Goal: Task Accomplishment & Management: Manage account settings

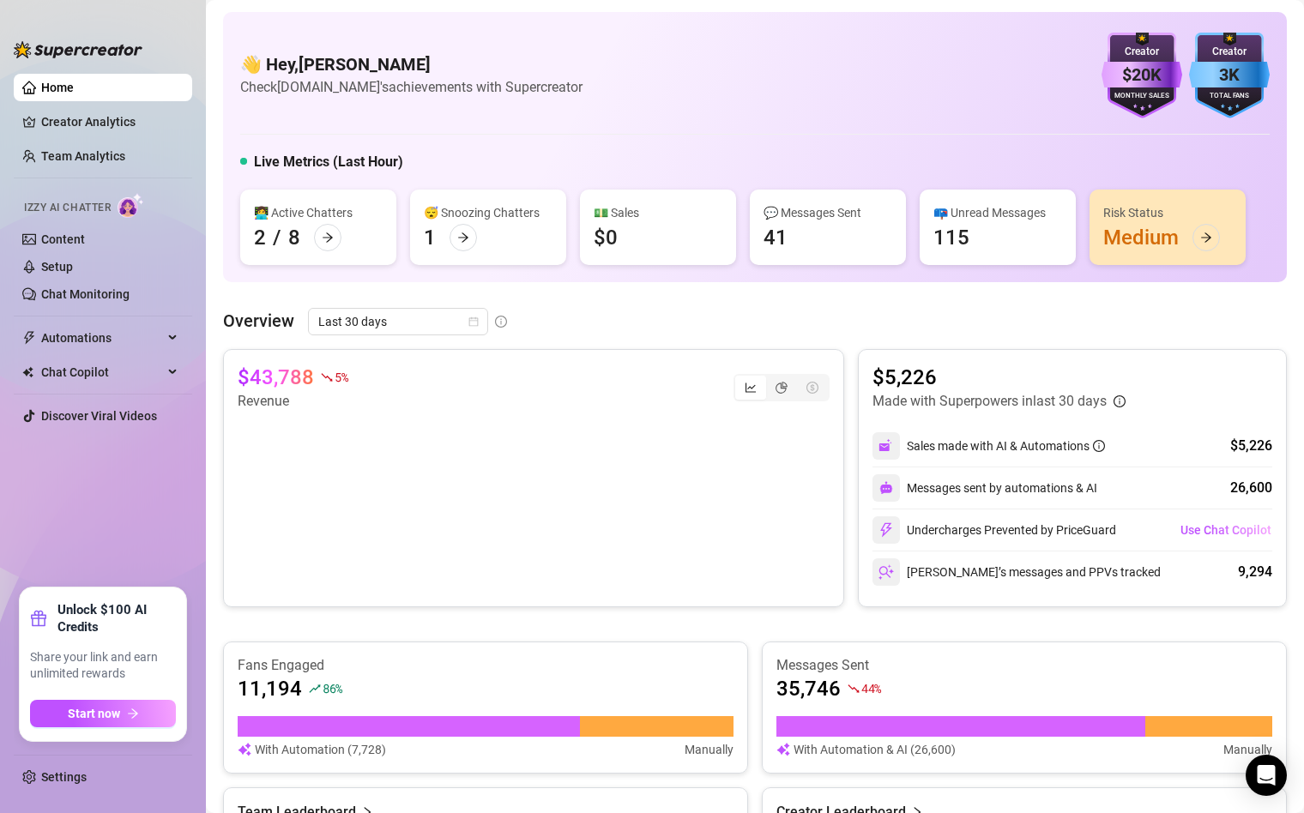
scroll to position [614, 0]
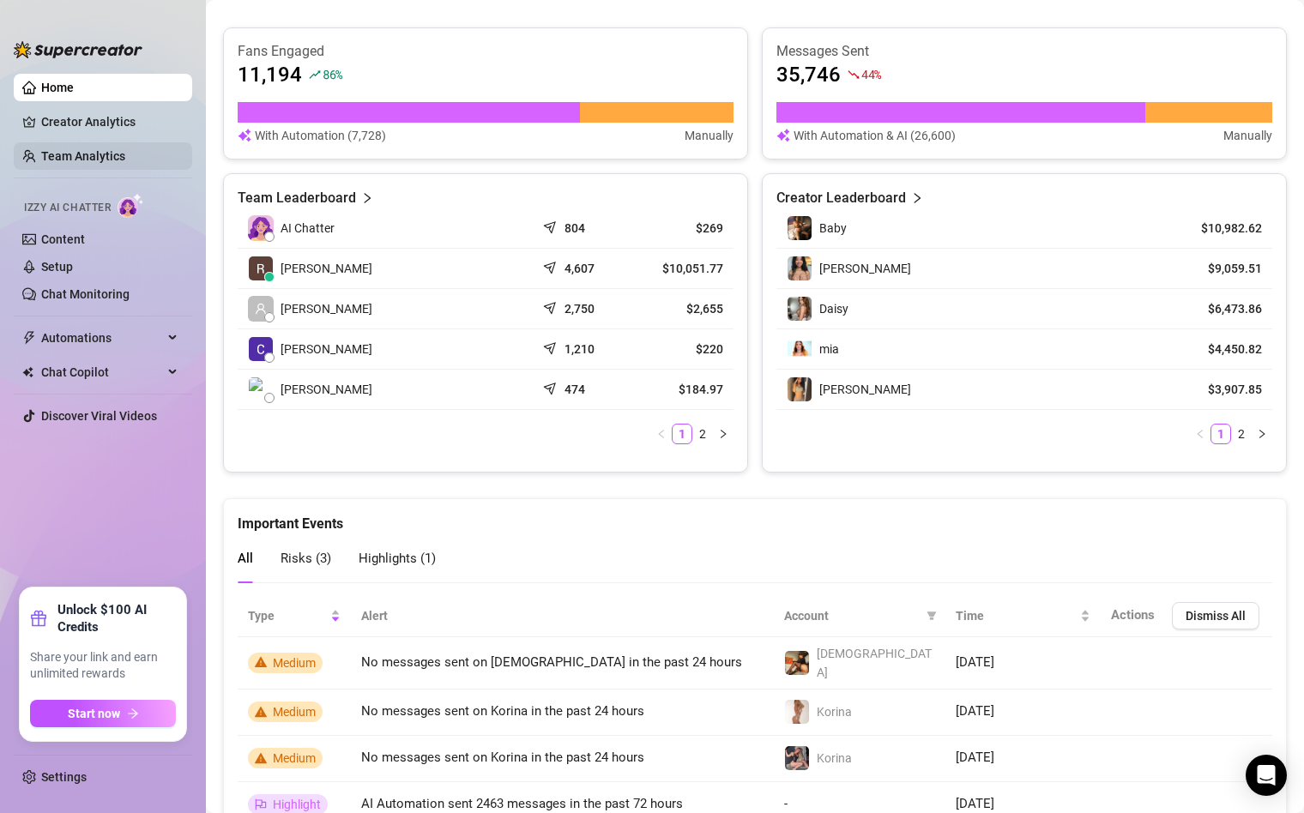
click at [71, 163] on link "Team Analytics" at bounding box center [83, 156] width 84 height 14
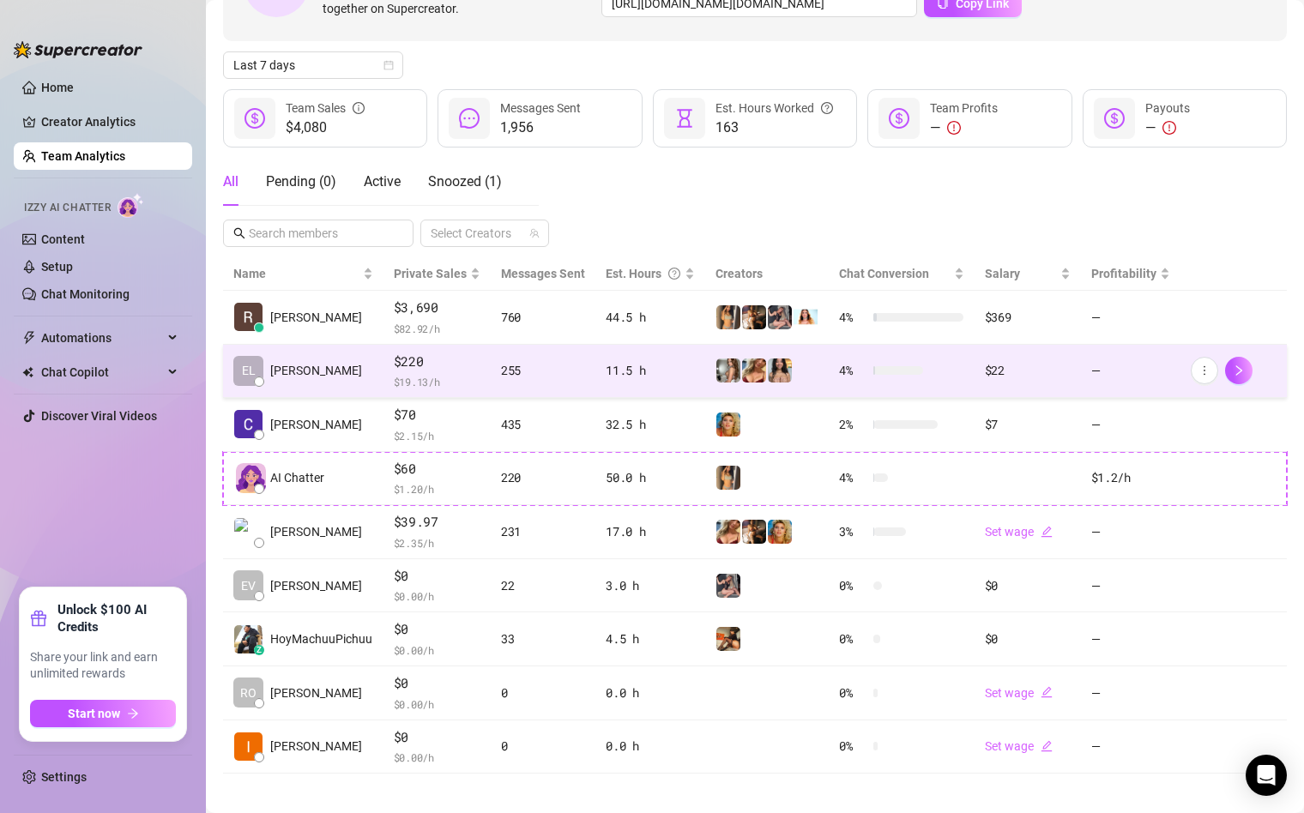
scroll to position [164, 0]
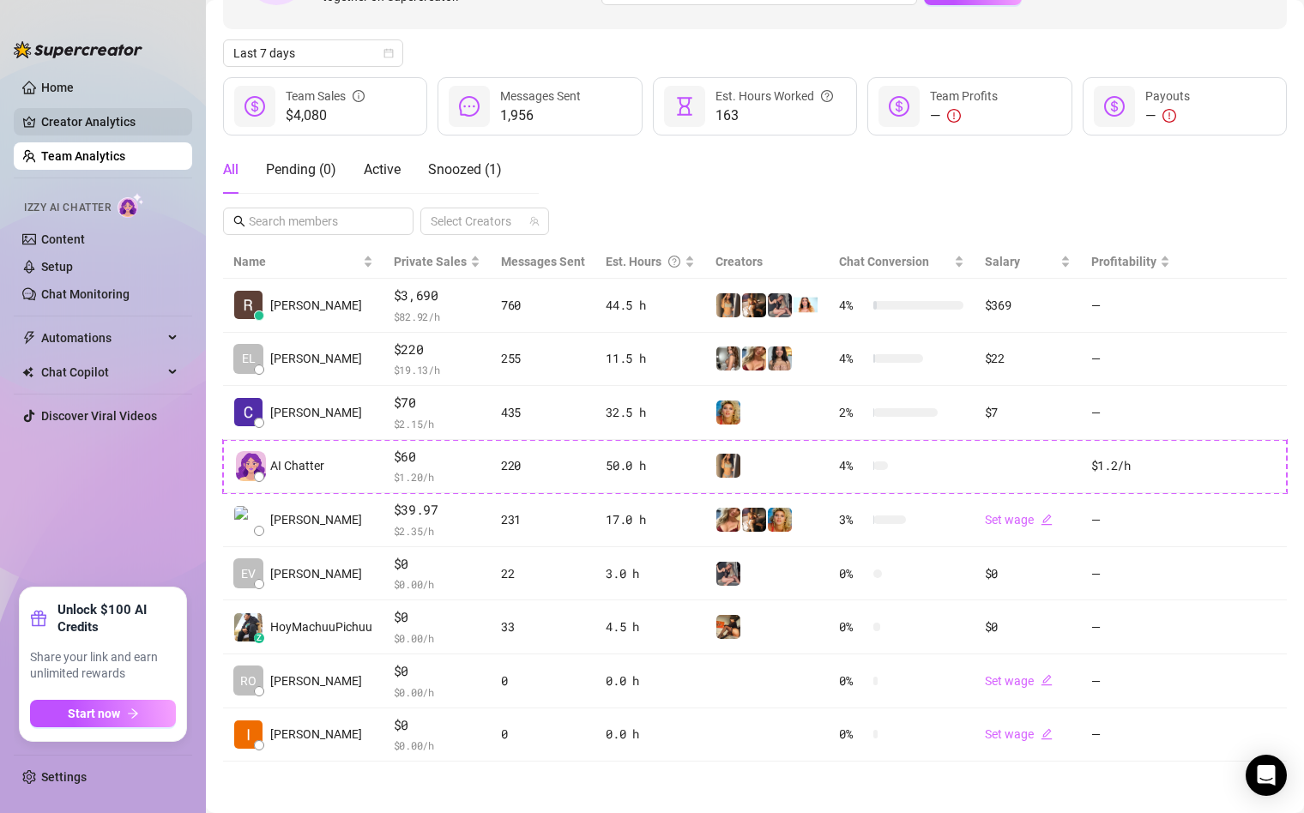
click at [92, 108] on link "Creator Analytics" at bounding box center [109, 121] width 137 height 27
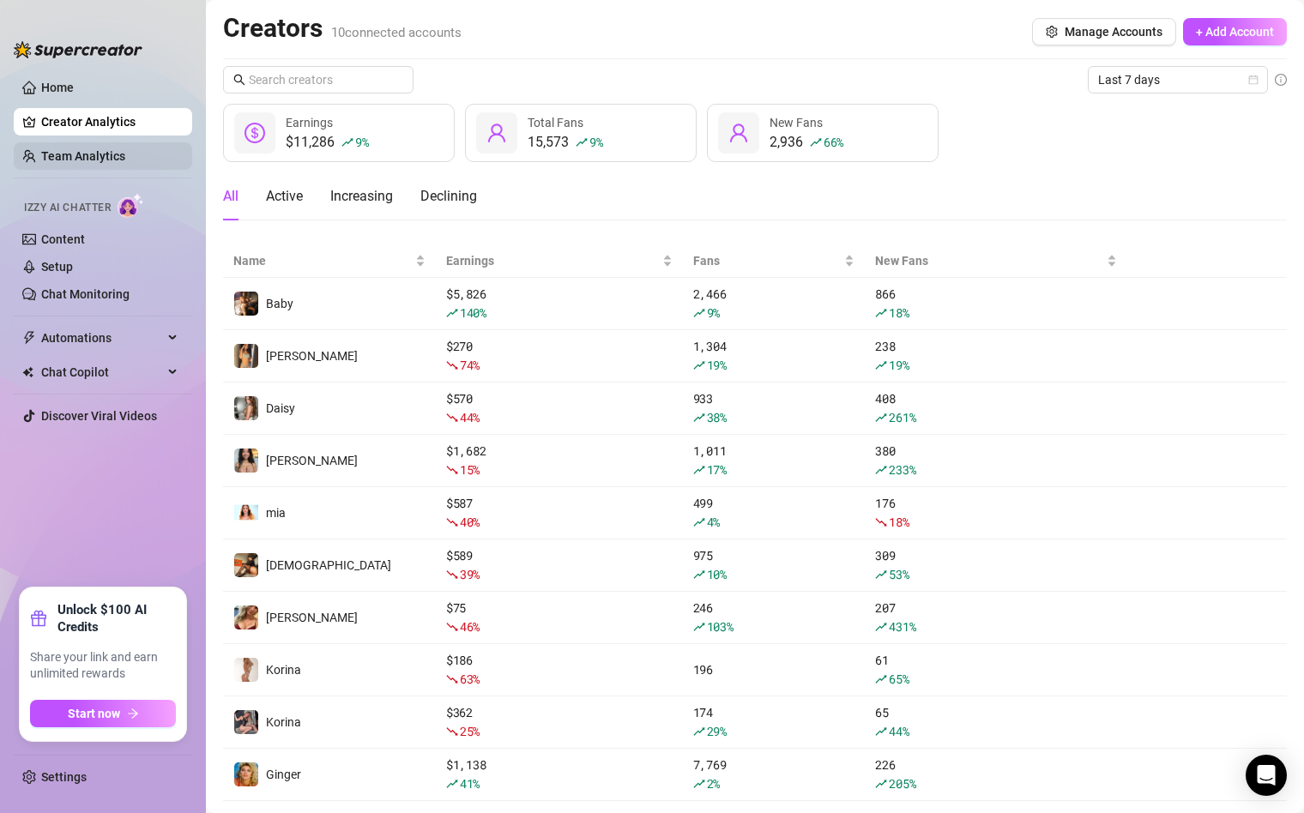
click at [105, 155] on link "Team Analytics" at bounding box center [83, 156] width 84 height 14
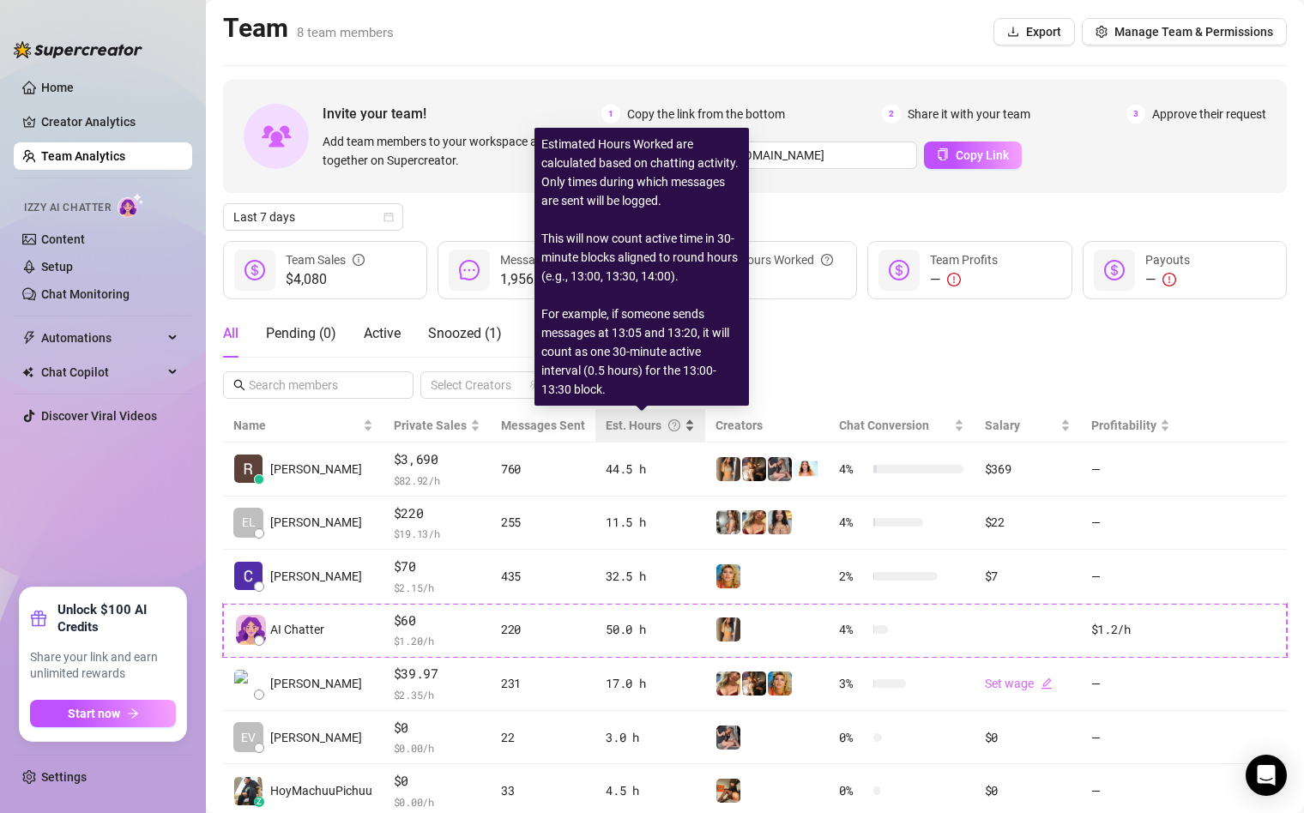
scroll to position [164, 0]
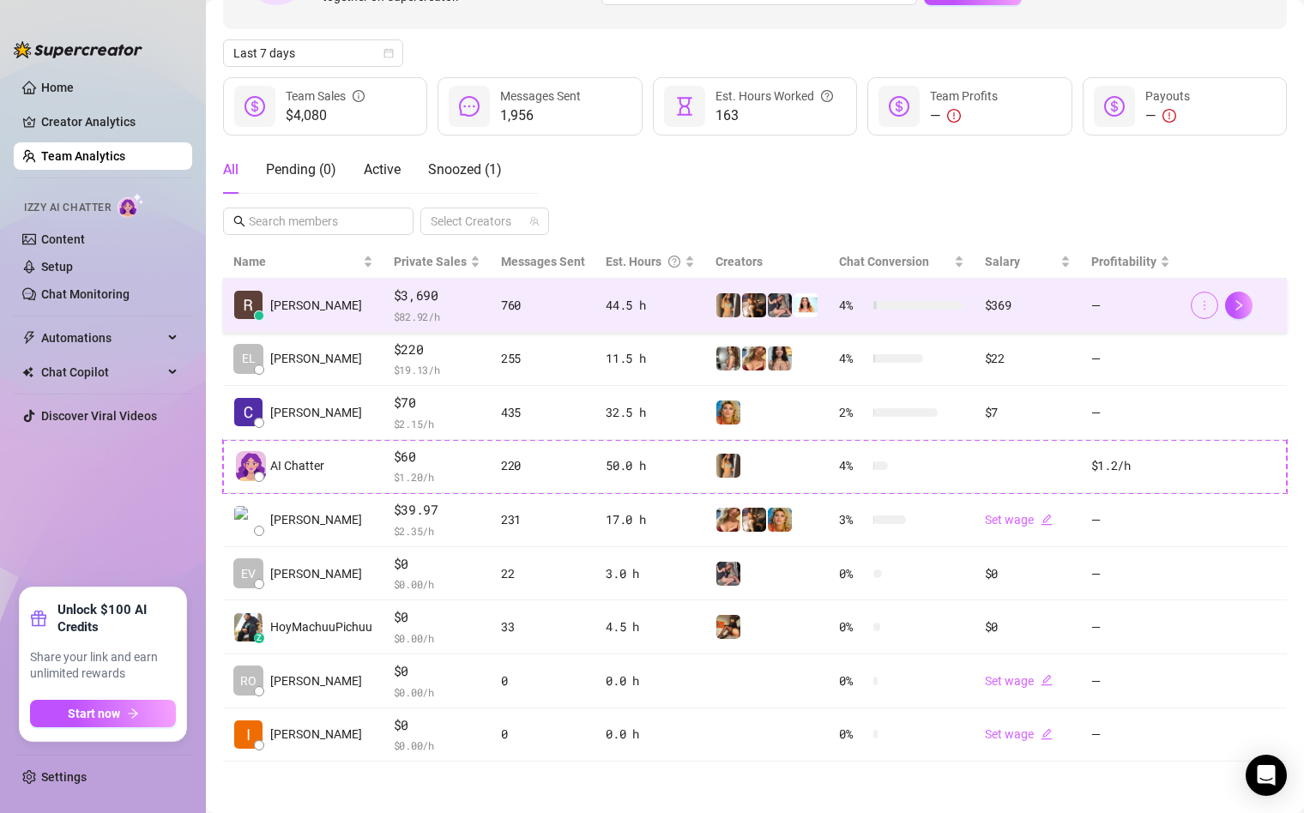
click at [1208, 306] on icon "more" at bounding box center [1205, 305] width 12 height 12
click at [1241, 316] on button "button" at bounding box center [1238, 305] width 27 height 27
click at [1210, 305] on icon "more" at bounding box center [1205, 305] width 12 height 12
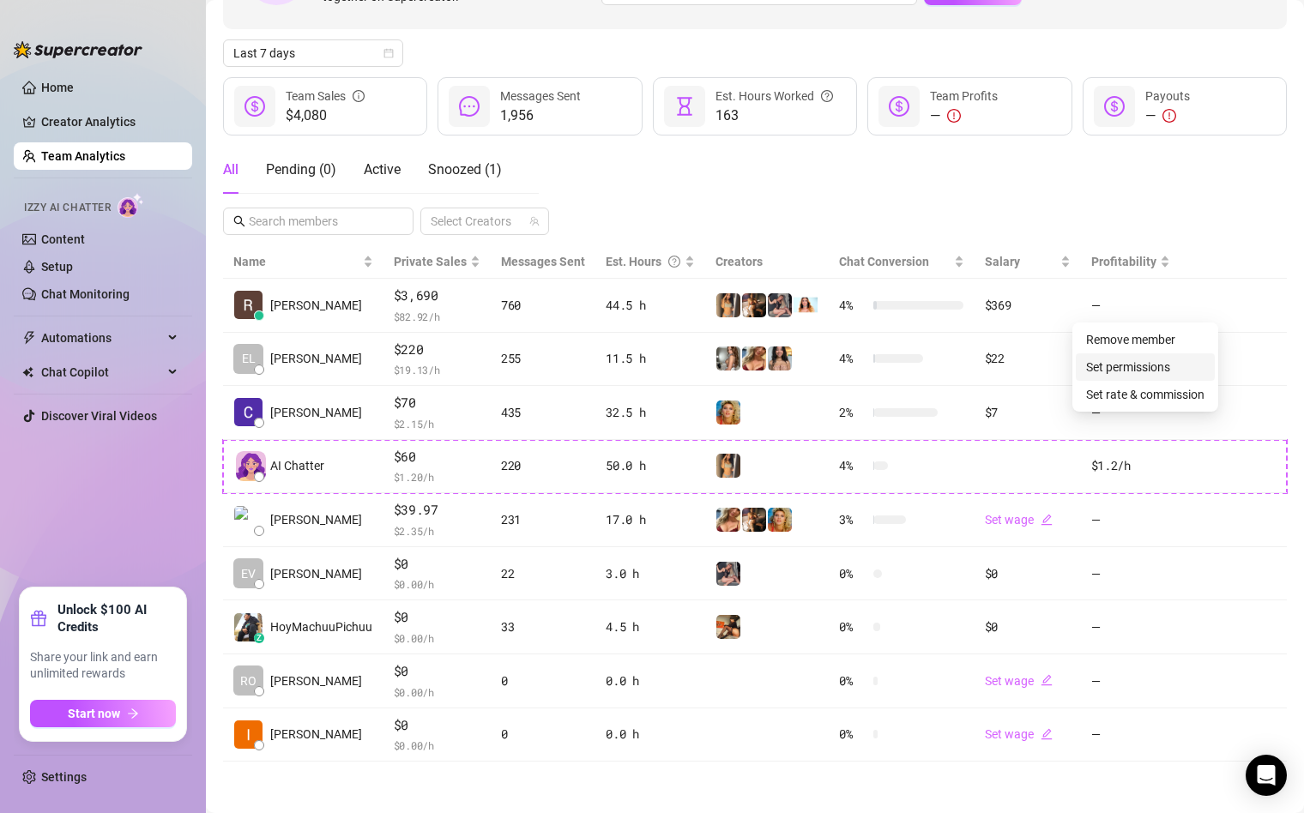
click at [1158, 370] on link "Set permissions" at bounding box center [1128, 367] width 84 height 14
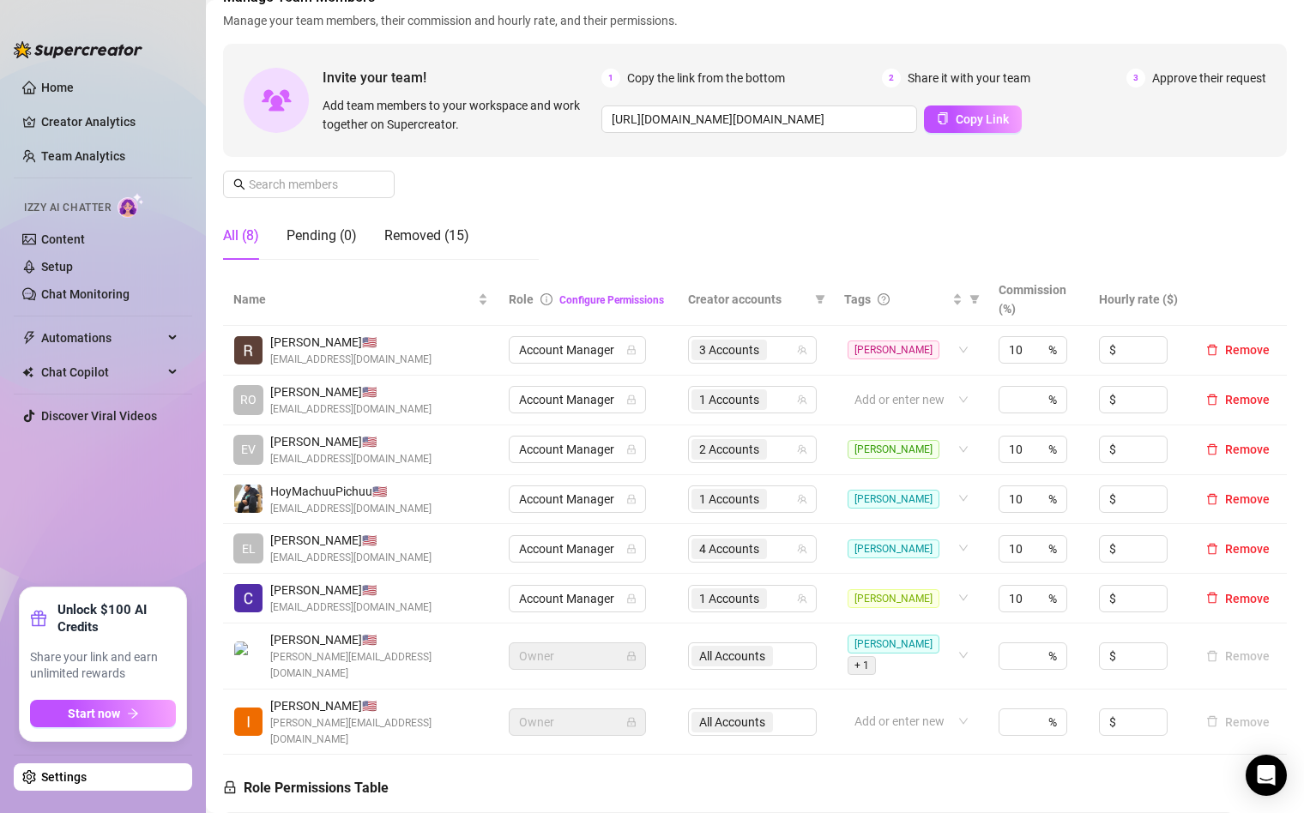
scroll to position [139, 0]
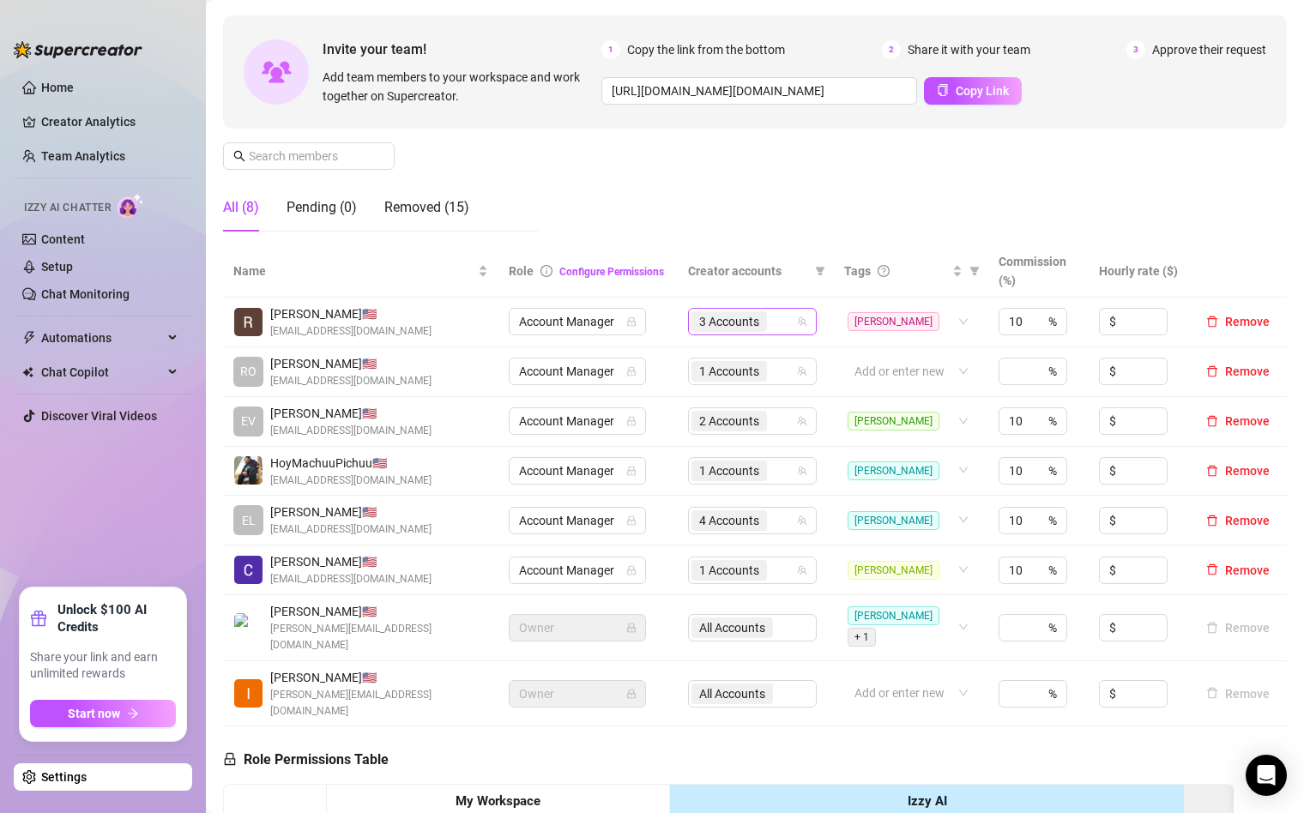
click at [738, 329] on span "3 Accounts" at bounding box center [729, 321] width 60 height 19
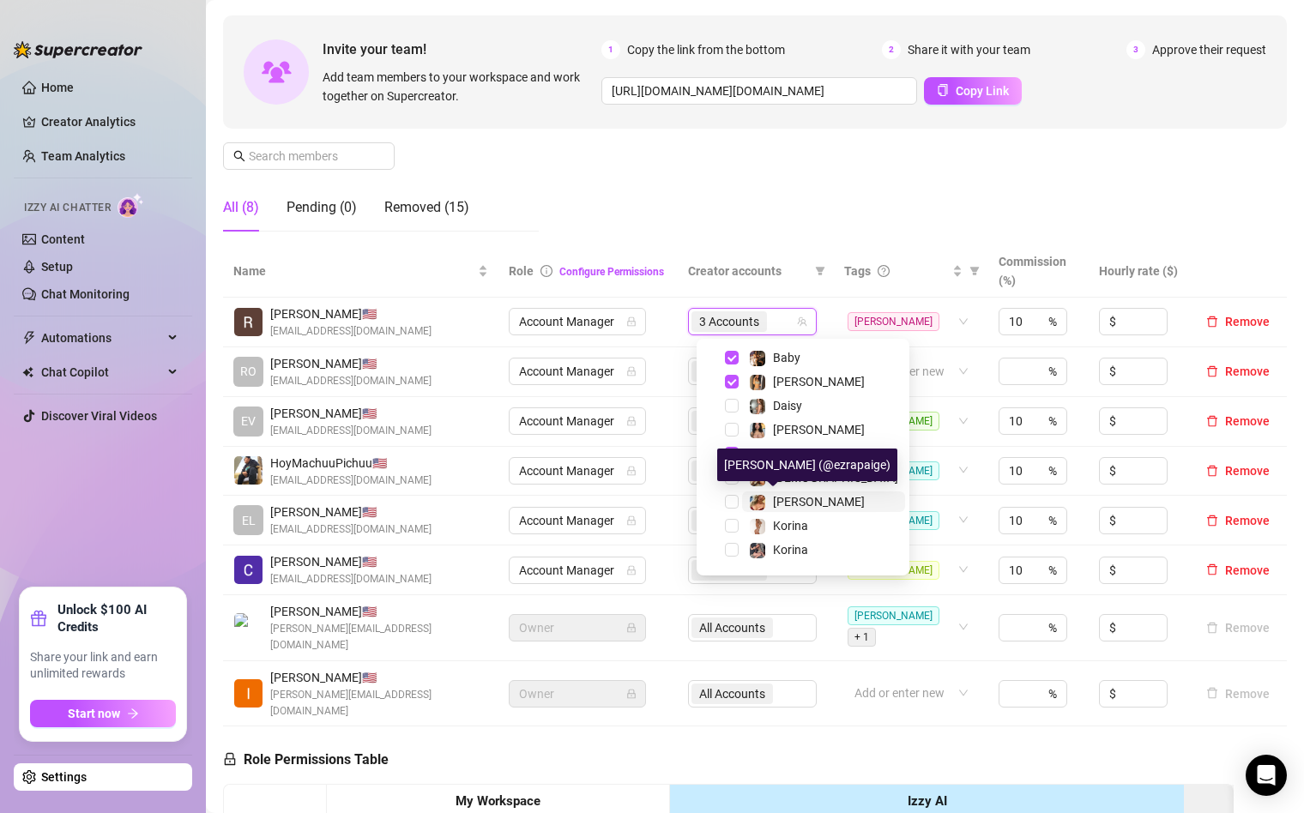
scroll to position [45, 0]
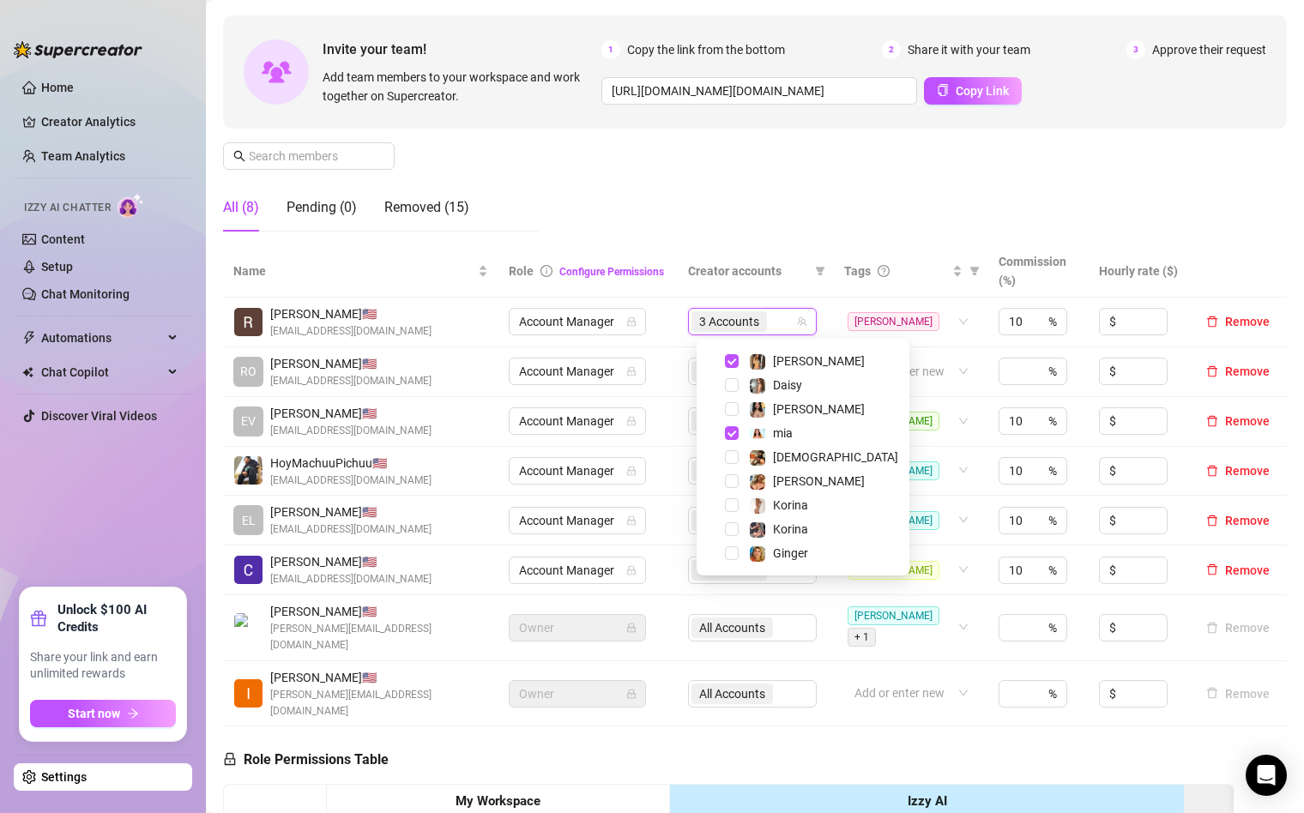
click at [764, 212] on div "Manage Team Members Manage your team members, their commission and hourly rate,…" at bounding box center [755, 102] width 1064 height 287
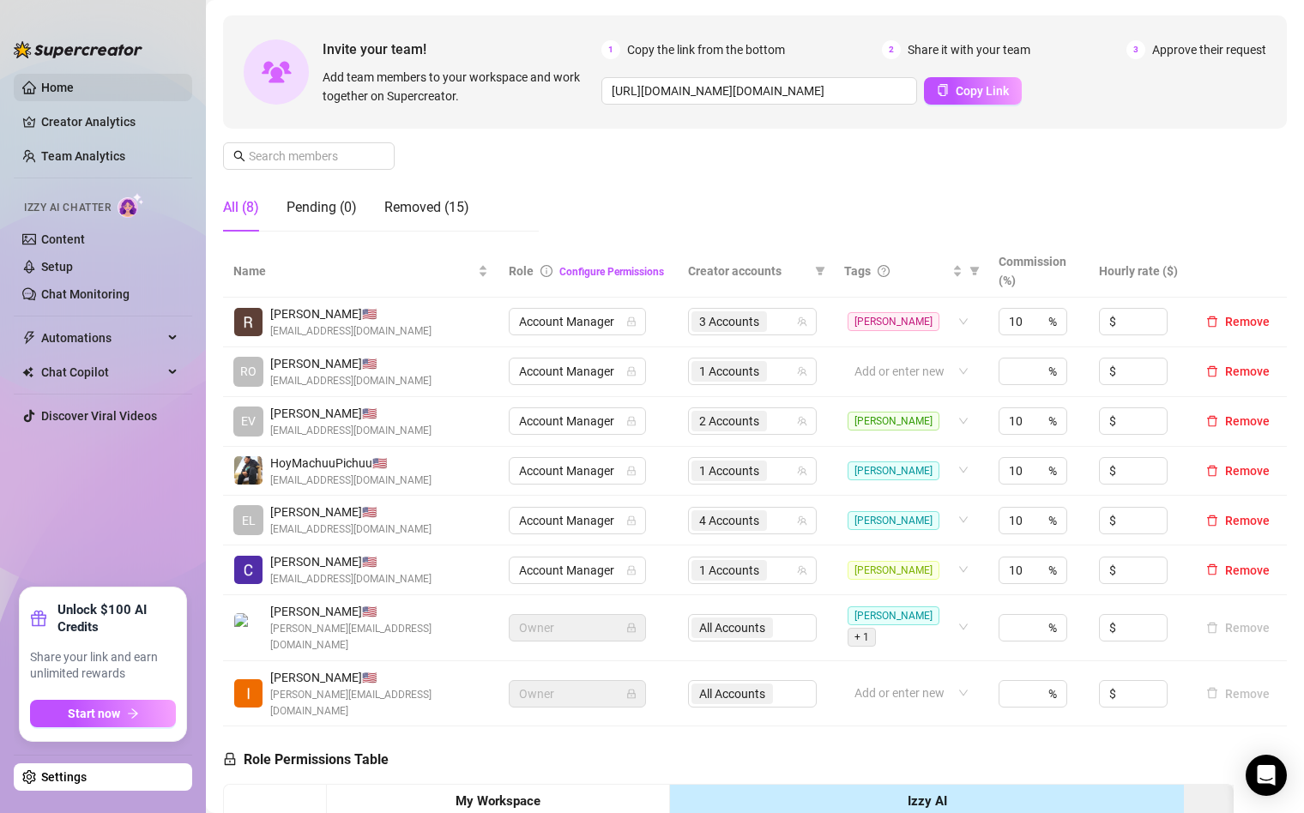
click at [63, 86] on link "Home" at bounding box center [57, 88] width 33 height 14
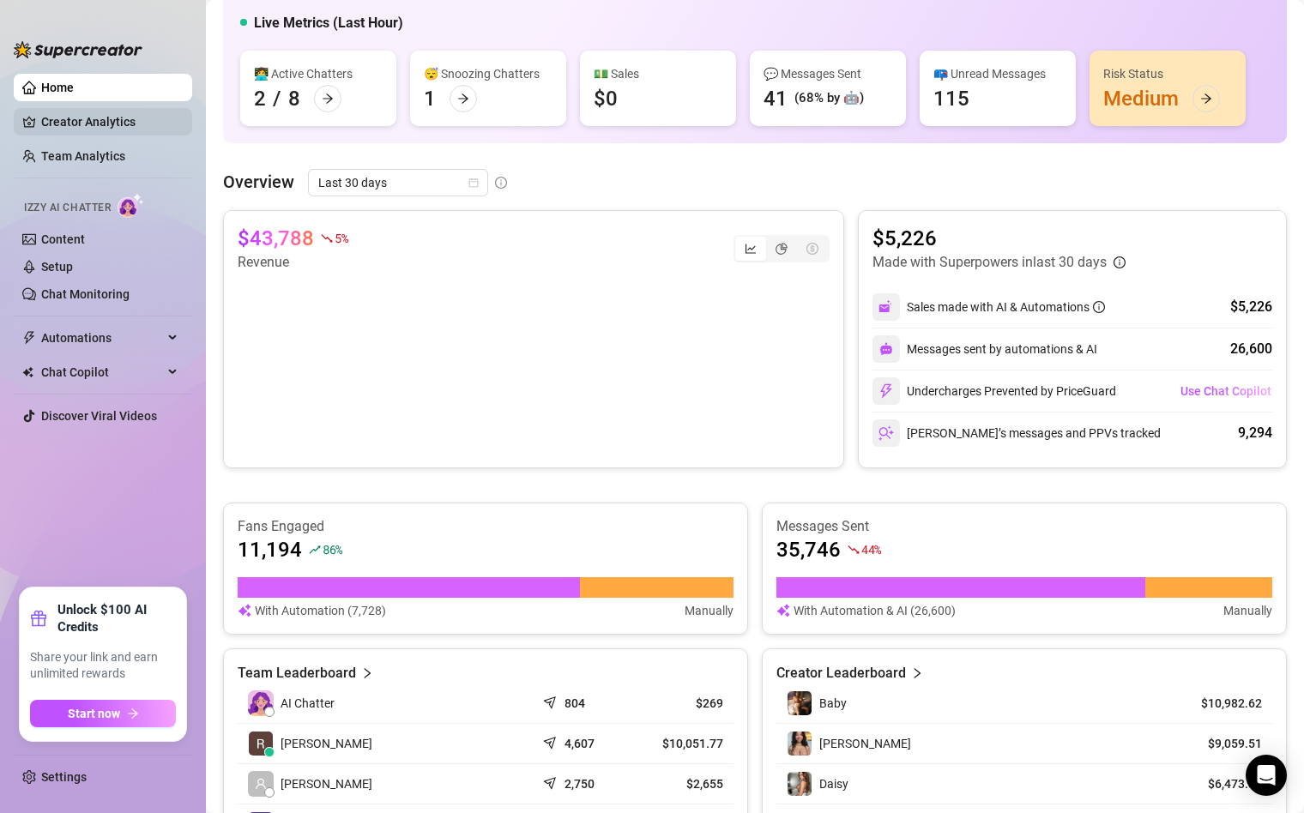
click at [63, 124] on link "Creator Analytics" at bounding box center [109, 121] width 137 height 27
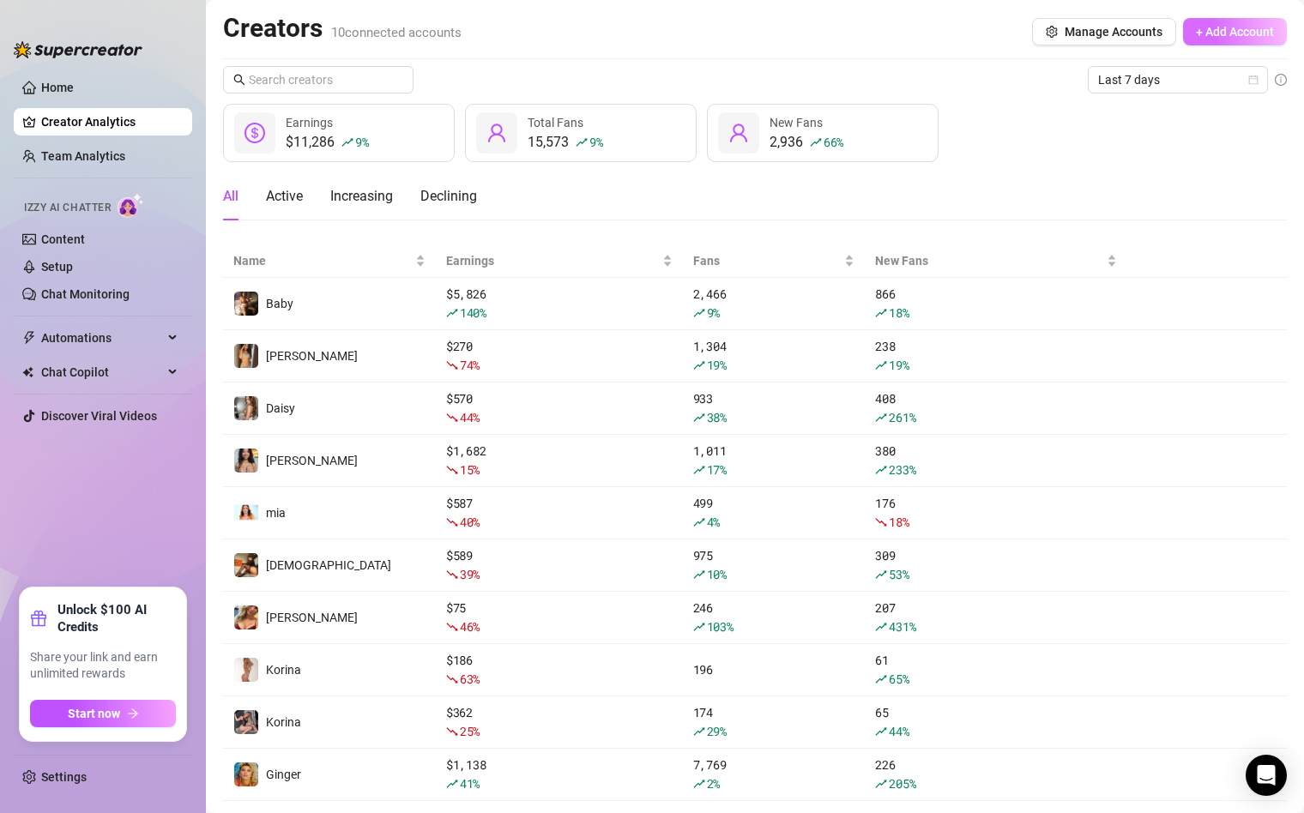
click at [1230, 23] on button "+ Add Account" at bounding box center [1235, 31] width 104 height 27
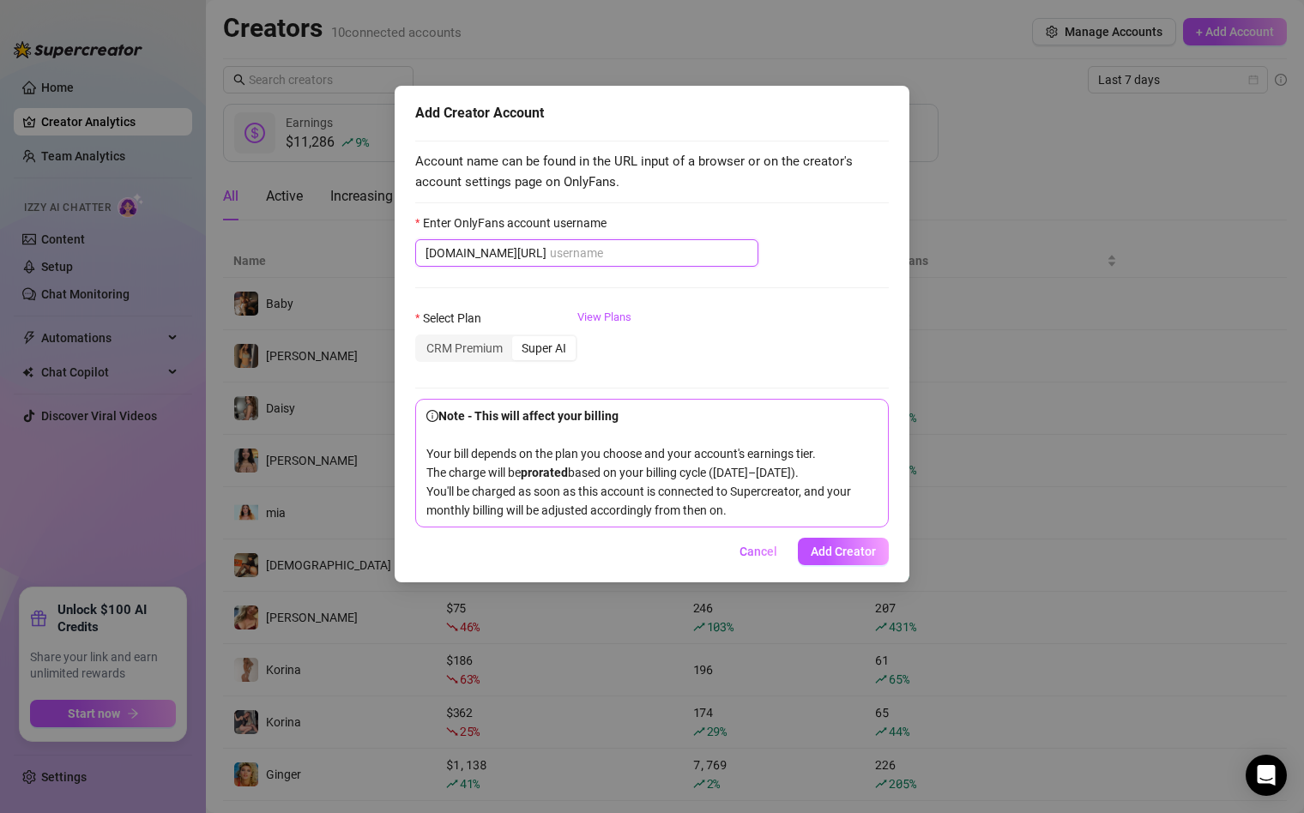
click at [598, 249] on input "Enter OnlyFans account username" at bounding box center [649, 253] width 198 height 19
paste input "realmarycarey"
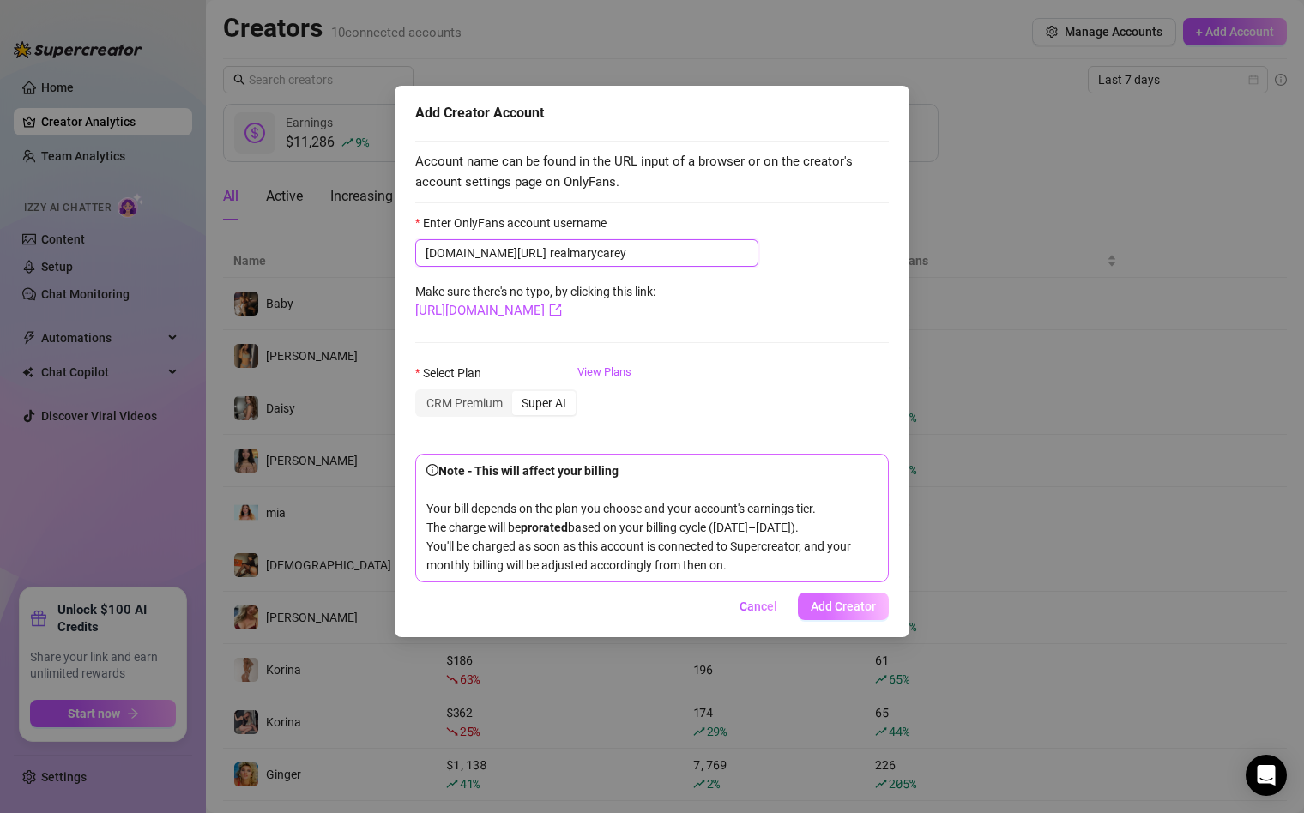
type input "realmarycarey"
click at [810, 620] on button "Add Creator" at bounding box center [843, 606] width 91 height 27
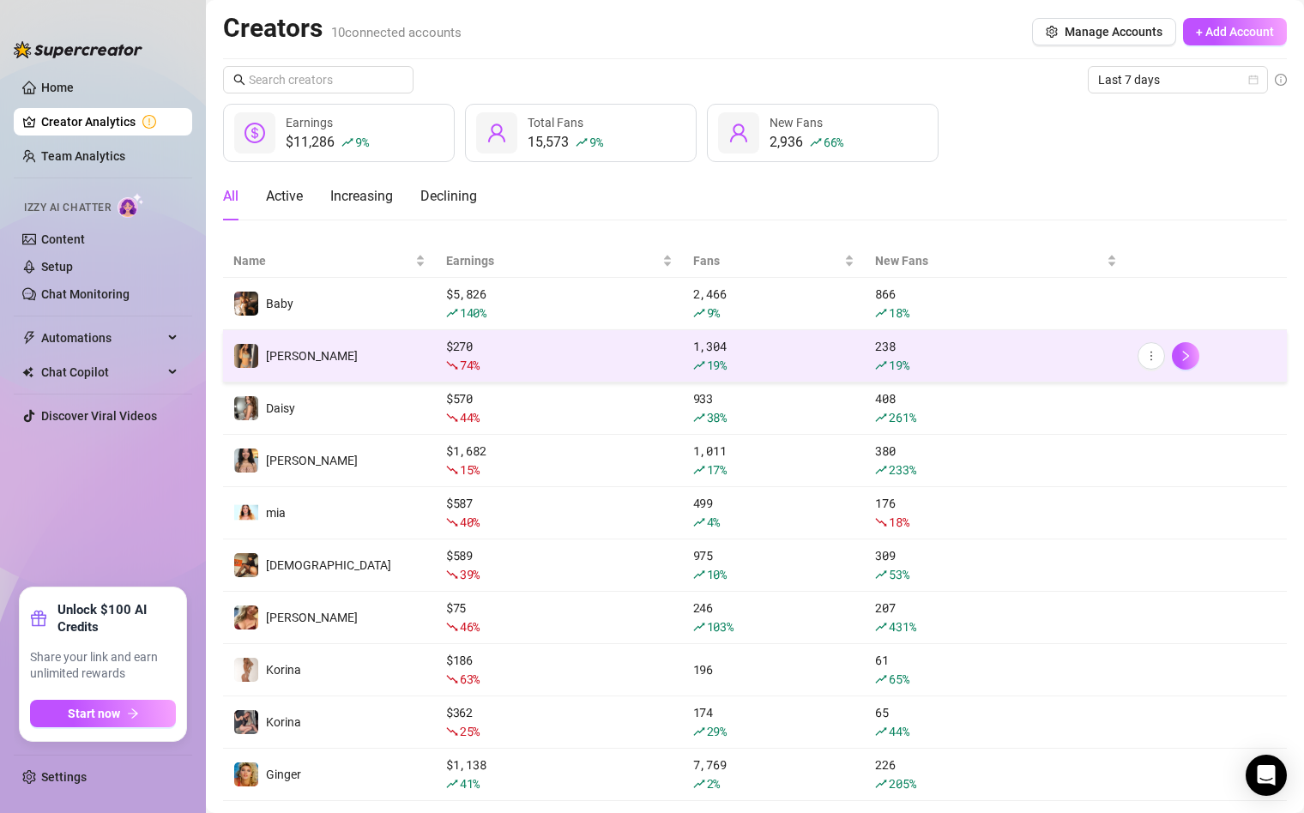
scroll to position [88, 0]
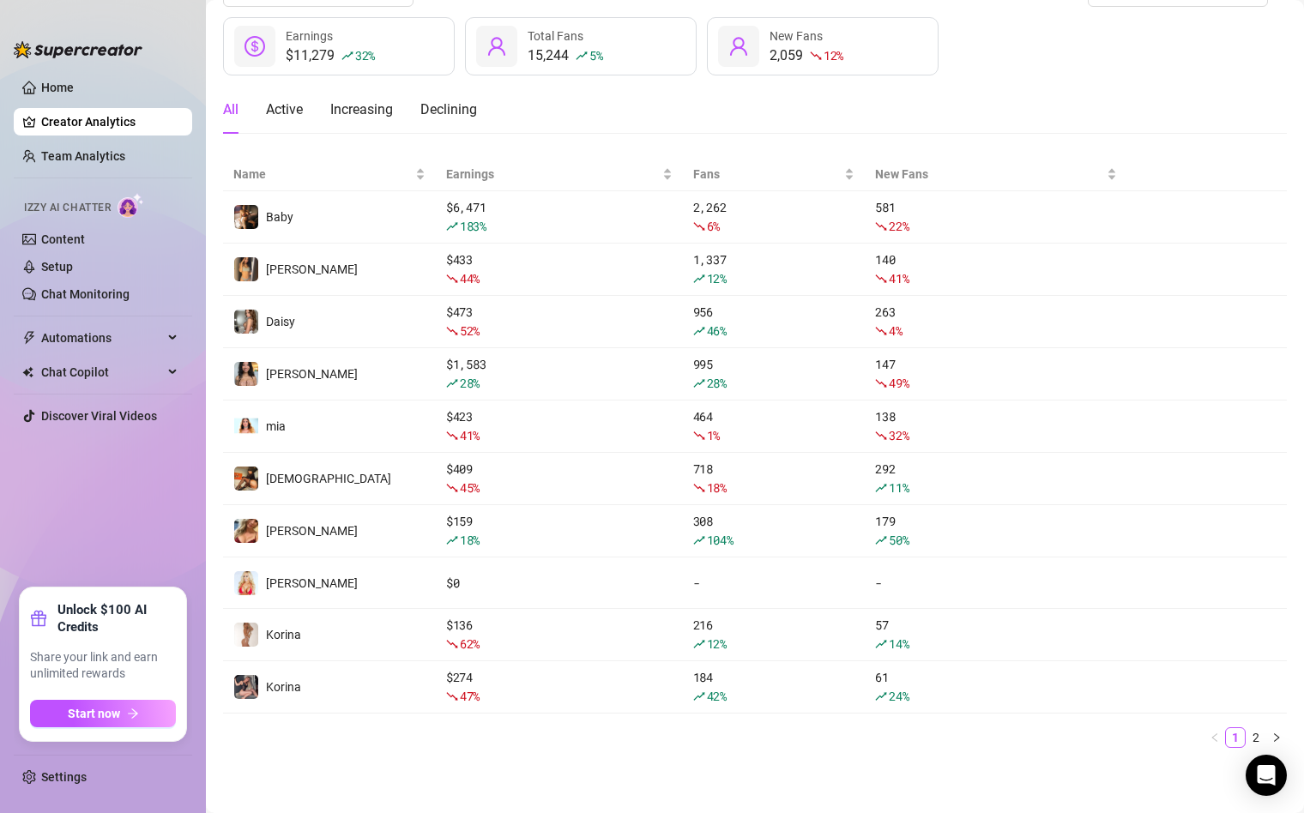
scroll to position [87, 0]
click at [75, 160] on link "Team Analytics" at bounding box center [83, 156] width 84 height 14
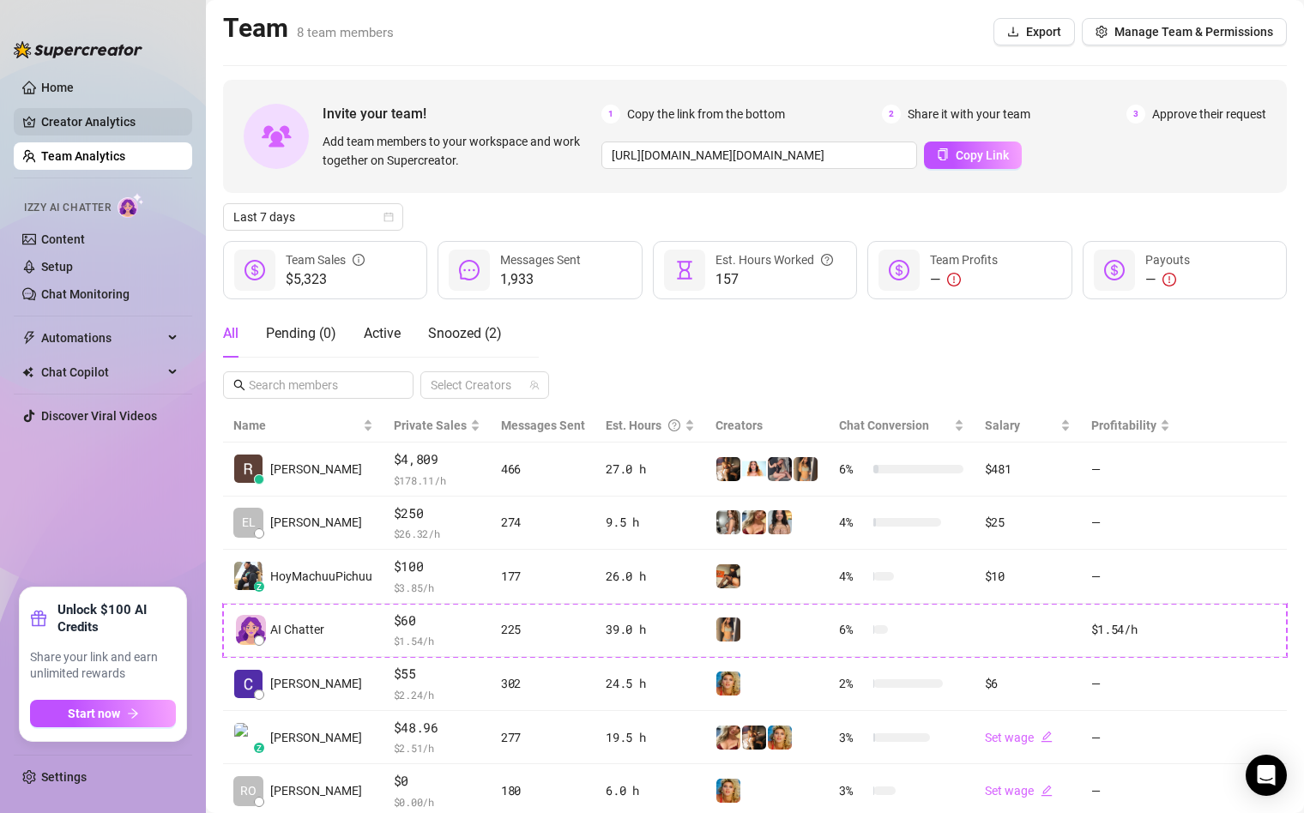
click at [82, 108] on link "Creator Analytics" at bounding box center [109, 121] width 137 height 27
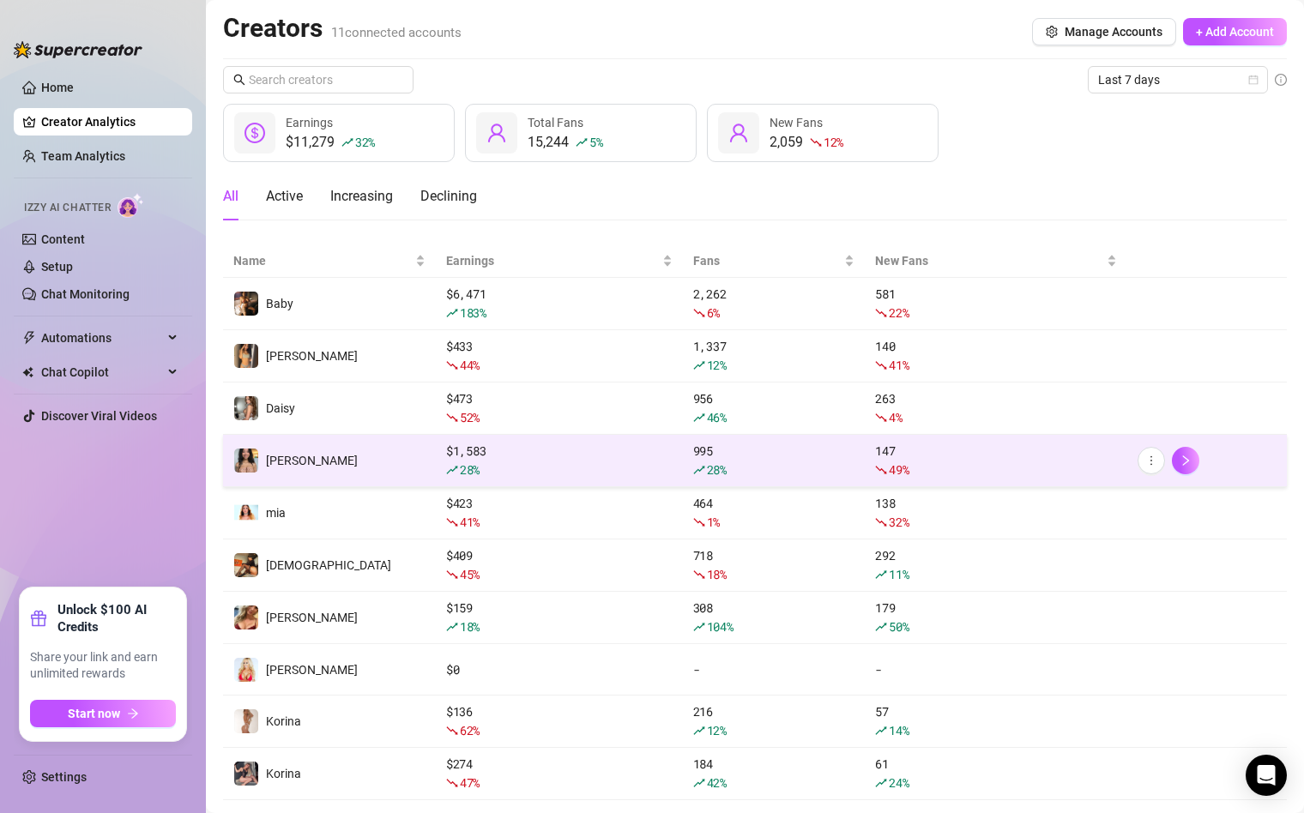
scroll to position [87, 0]
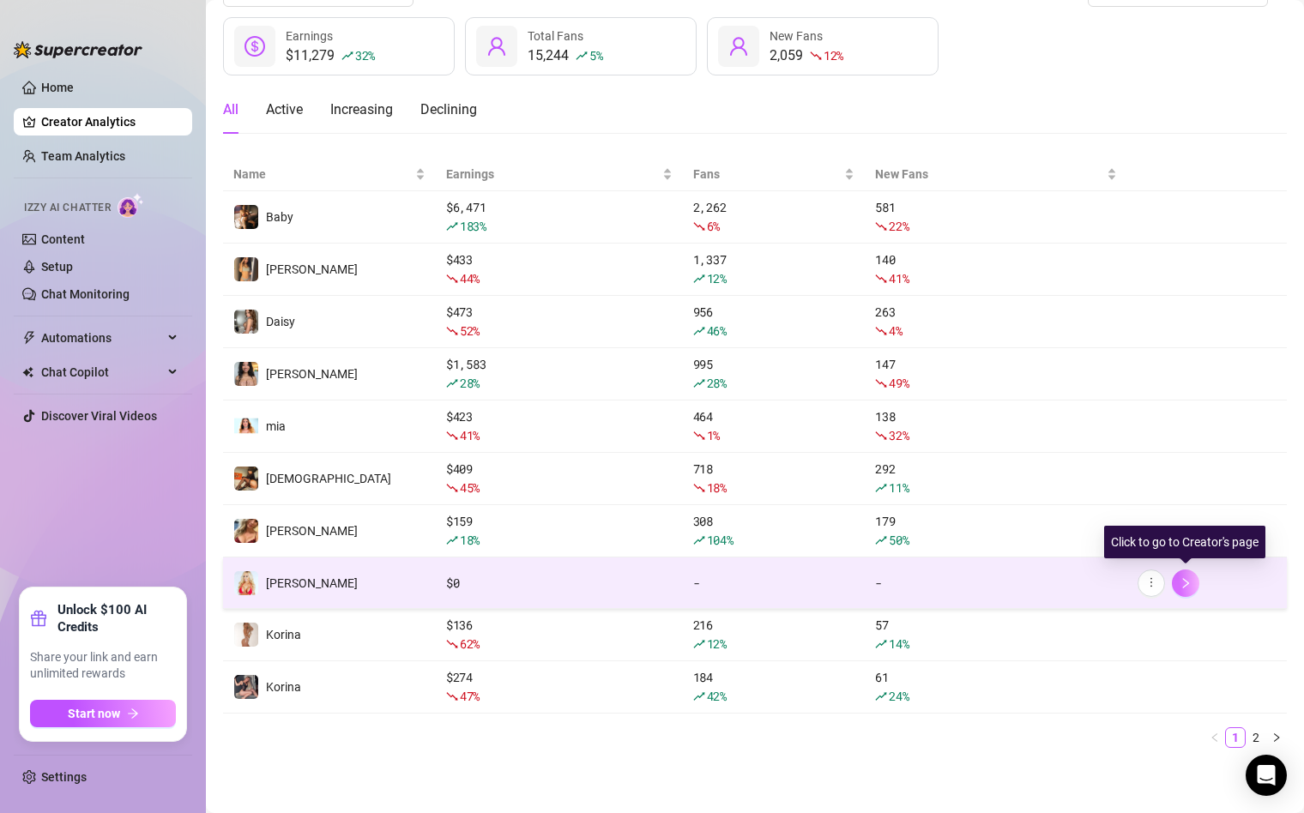
click at [1190, 588] on icon "right" at bounding box center [1186, 583] width 12 height 12
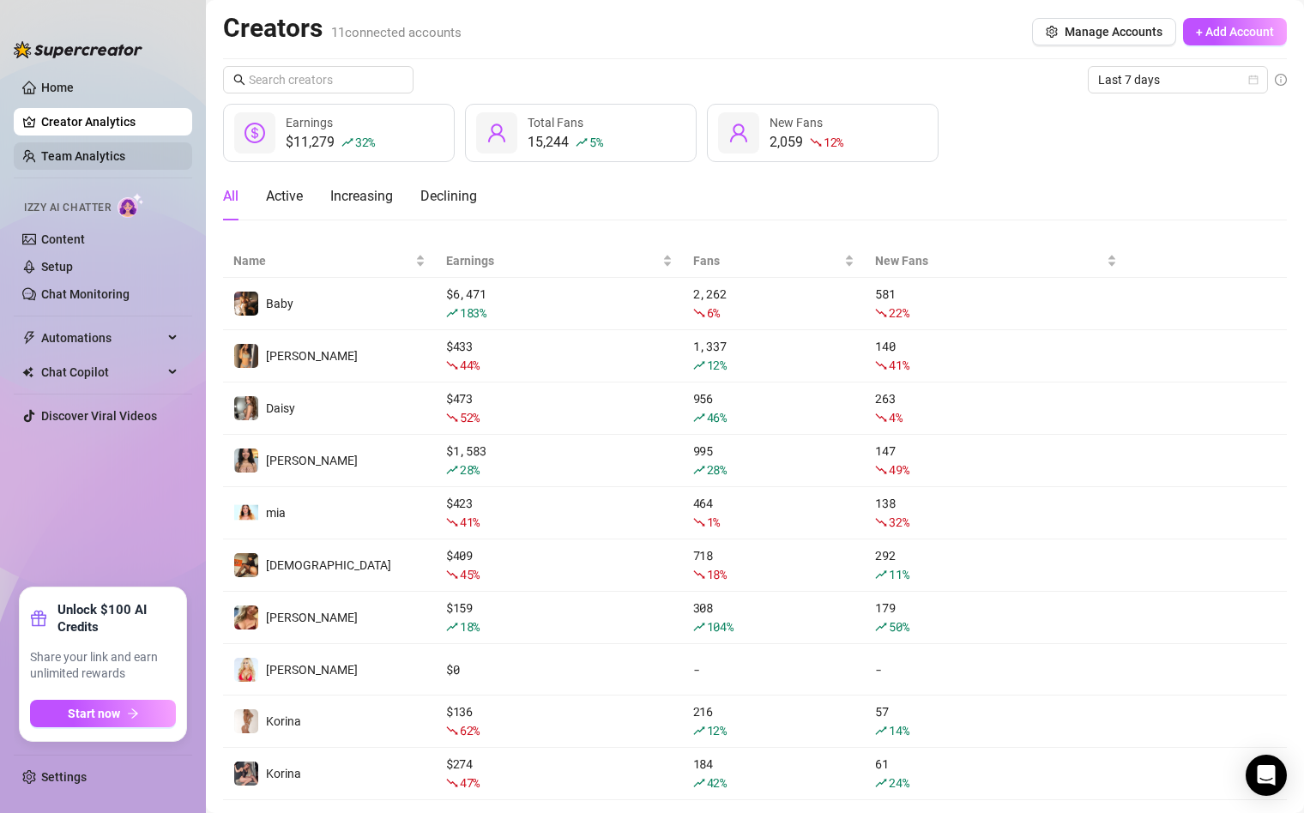
click at [65, 157] on link "Team Analytics" at bounding box center [83, 156] width 84 height 14
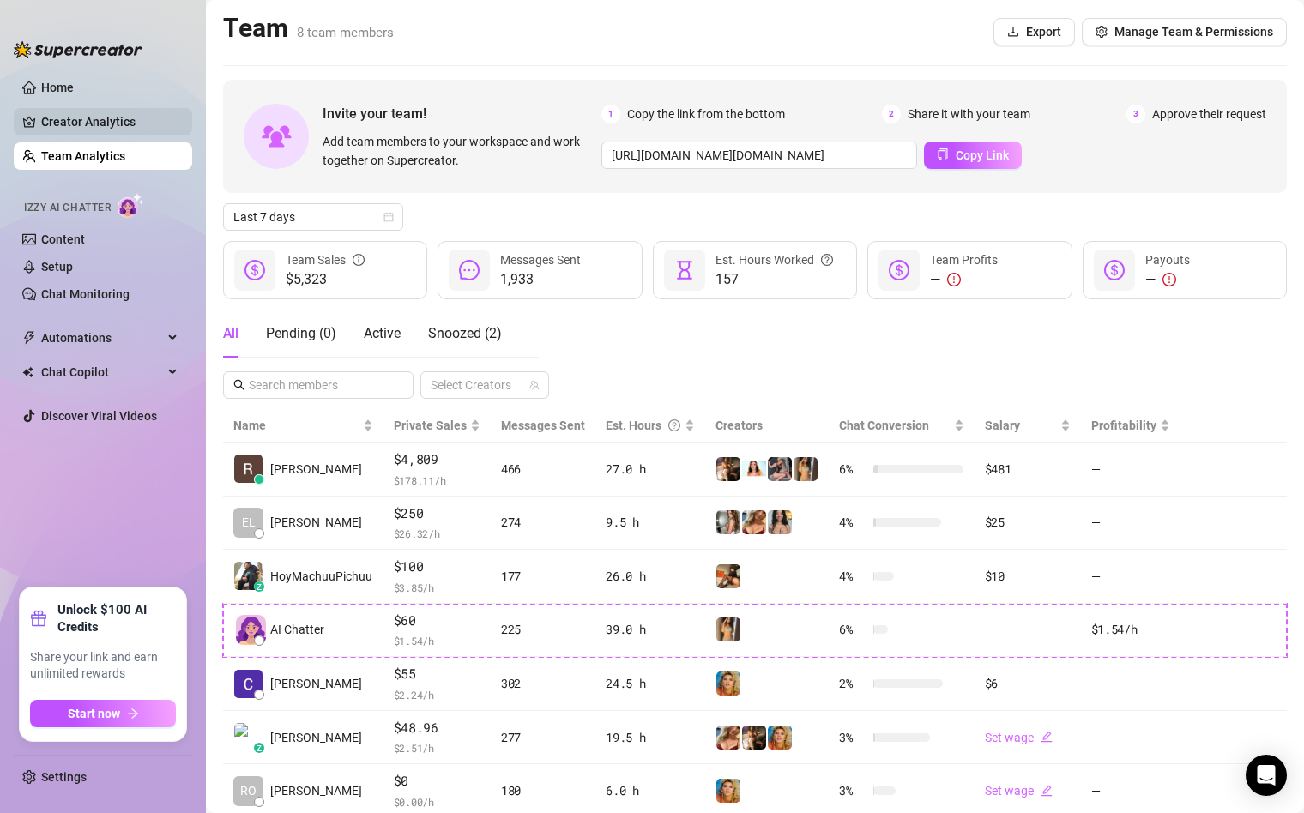
click at [69, 124] on link "Creator Analytics" at bounding box center [109, 121] width 137 height 27
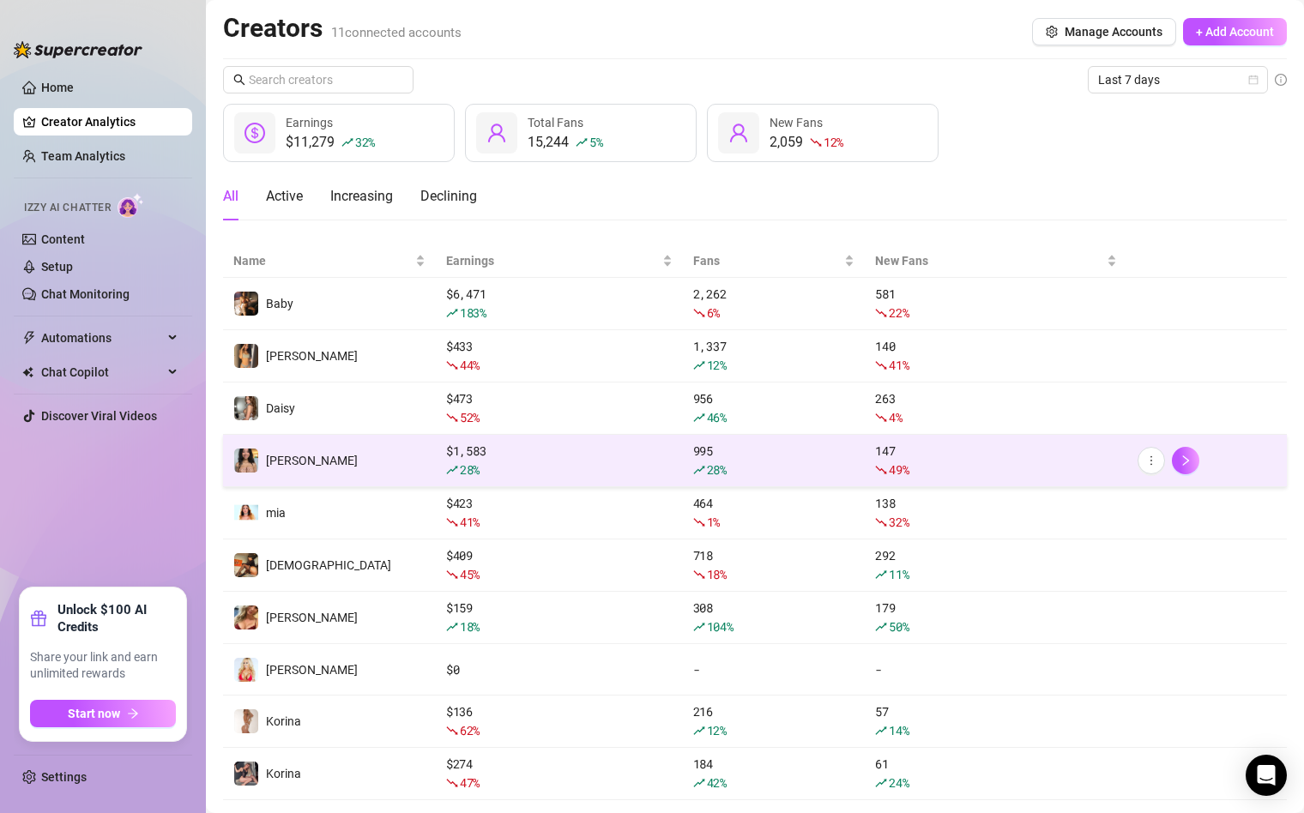
scroll to position [87, 0]
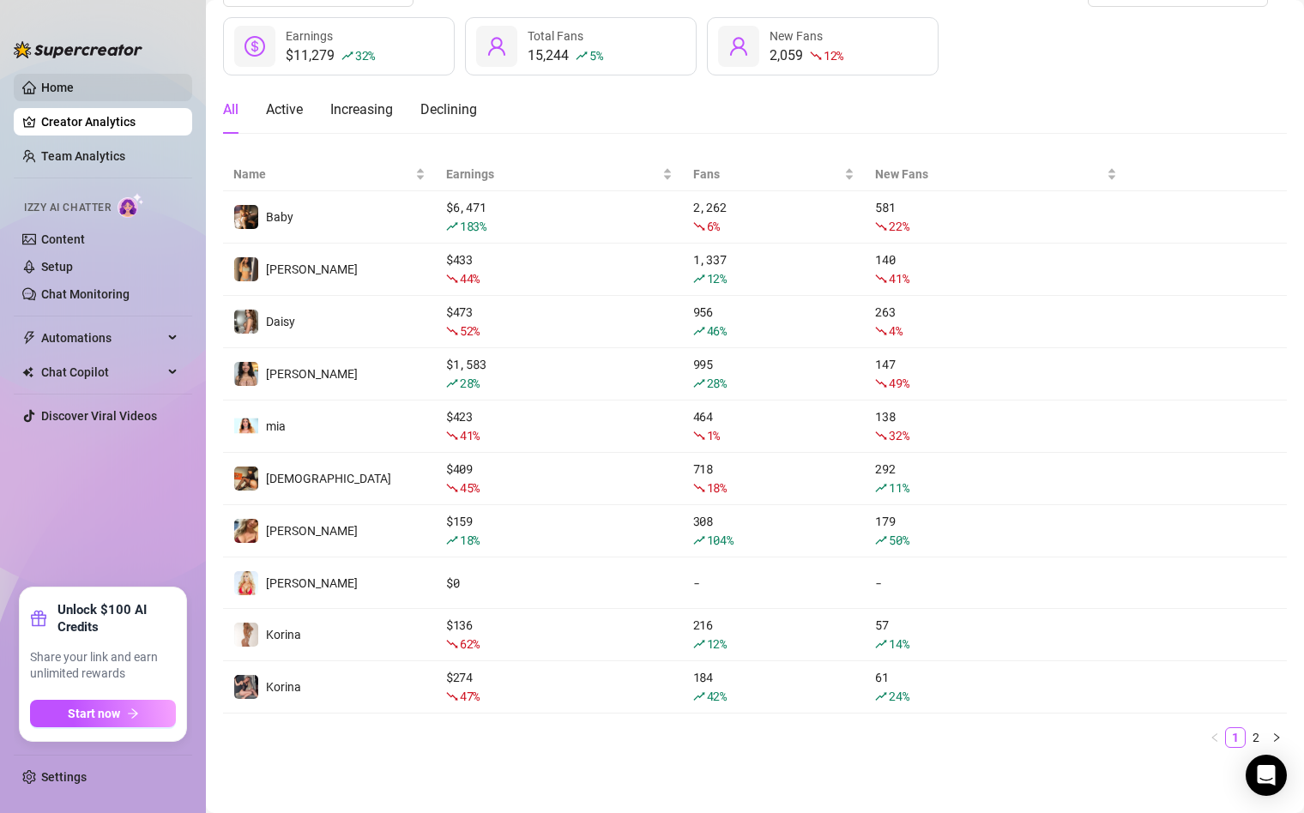
click at [41, 87] on link "Home" at bounding box center [57, 88] width 33 height 14
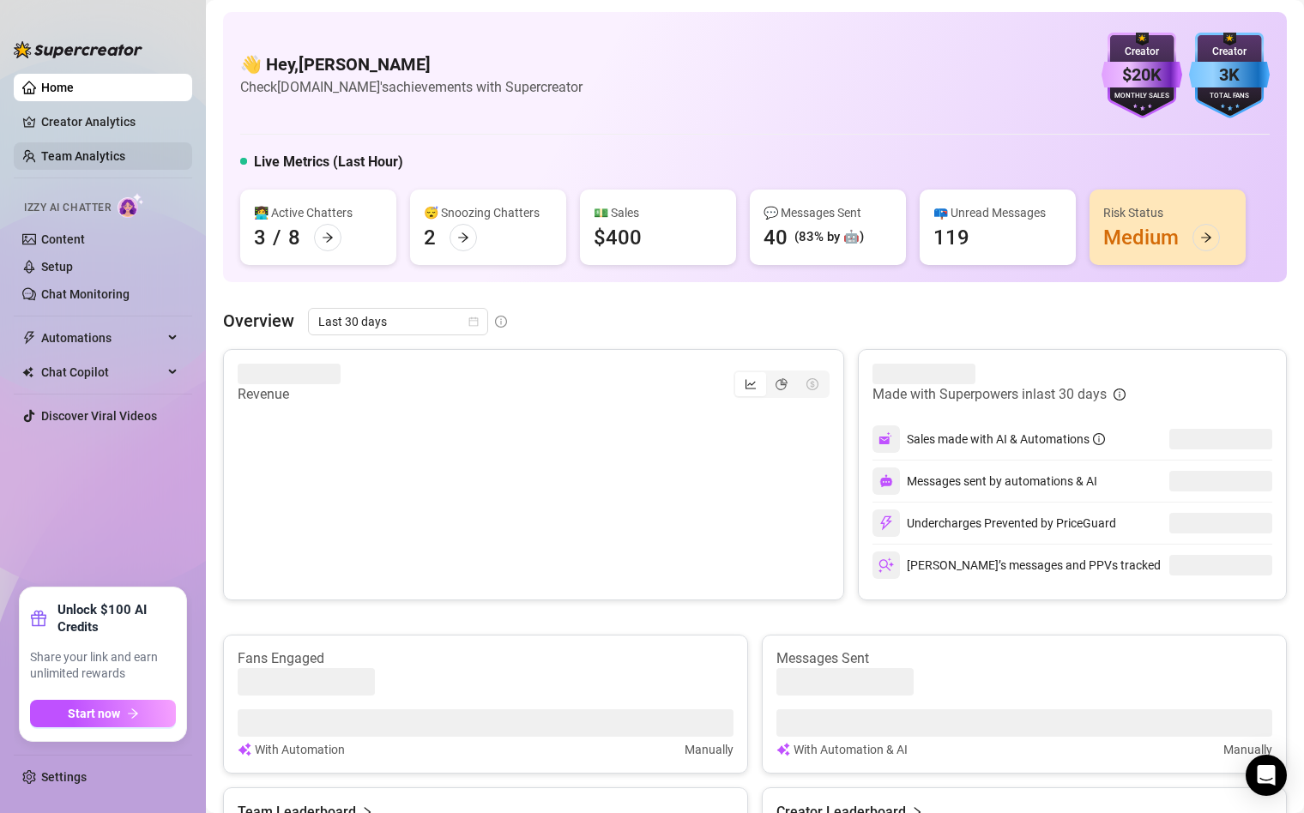
click at [89, 152] on link "Team Analytics" at bounding box center [83, 156] width 84 height 14
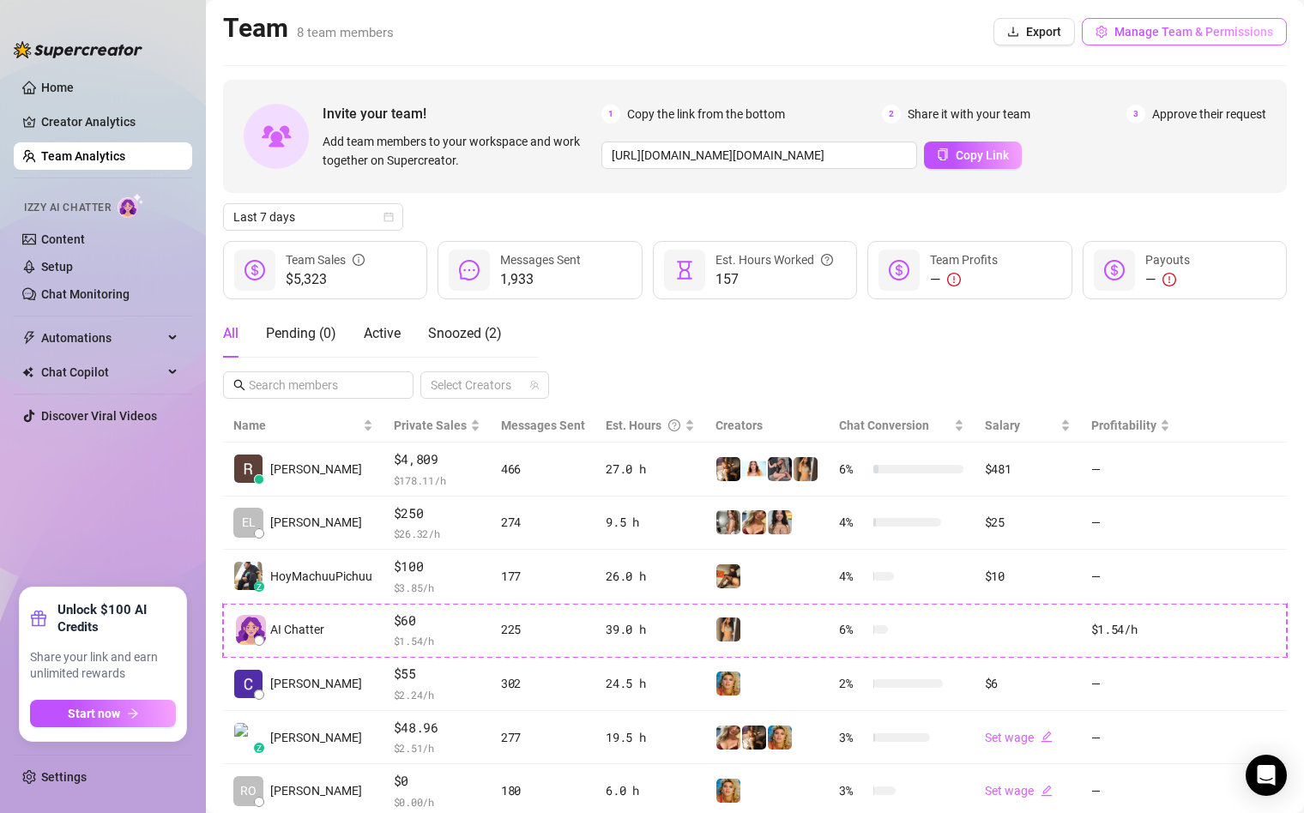
click at [1123, 29] on span "Manage Team & Permissions" at bounding box center [1194, 32] width 159 height 14
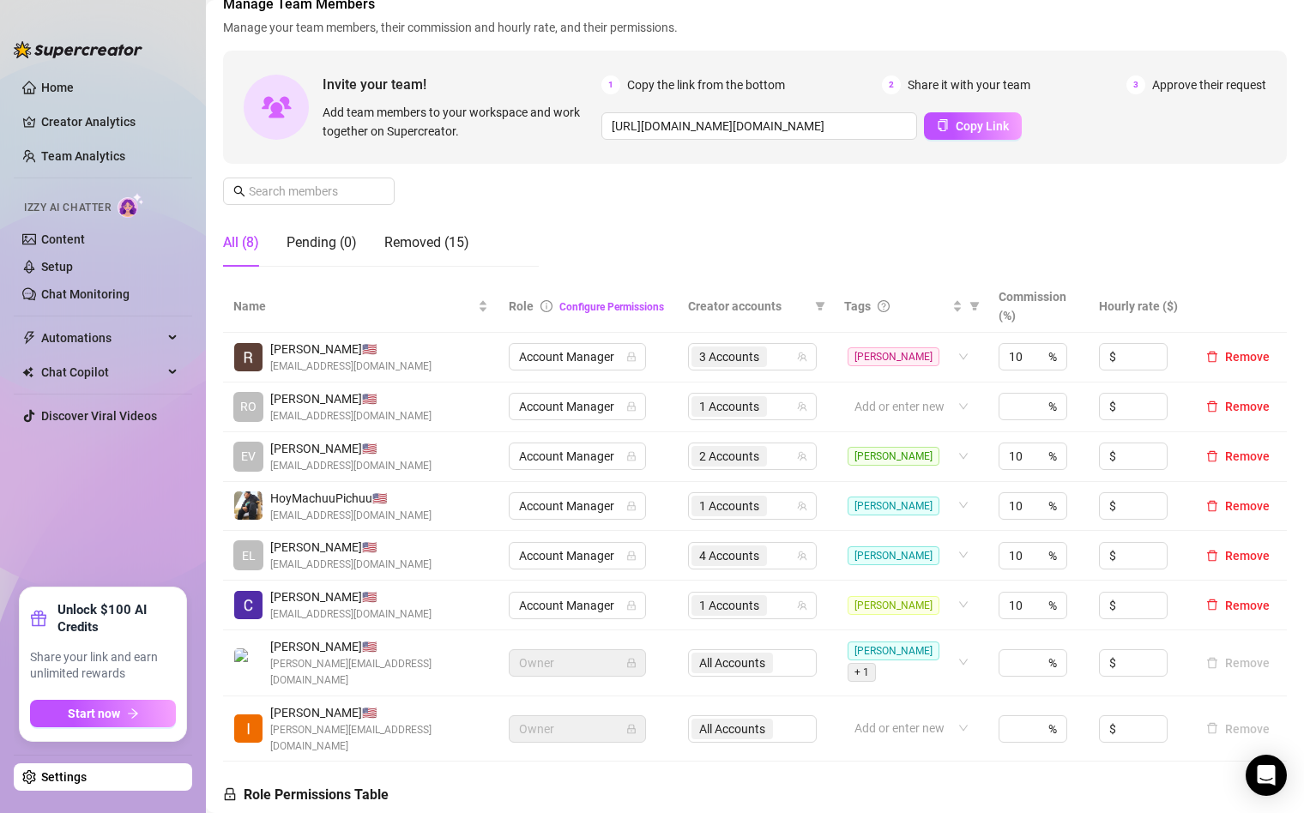
scroll to position [156, 0]
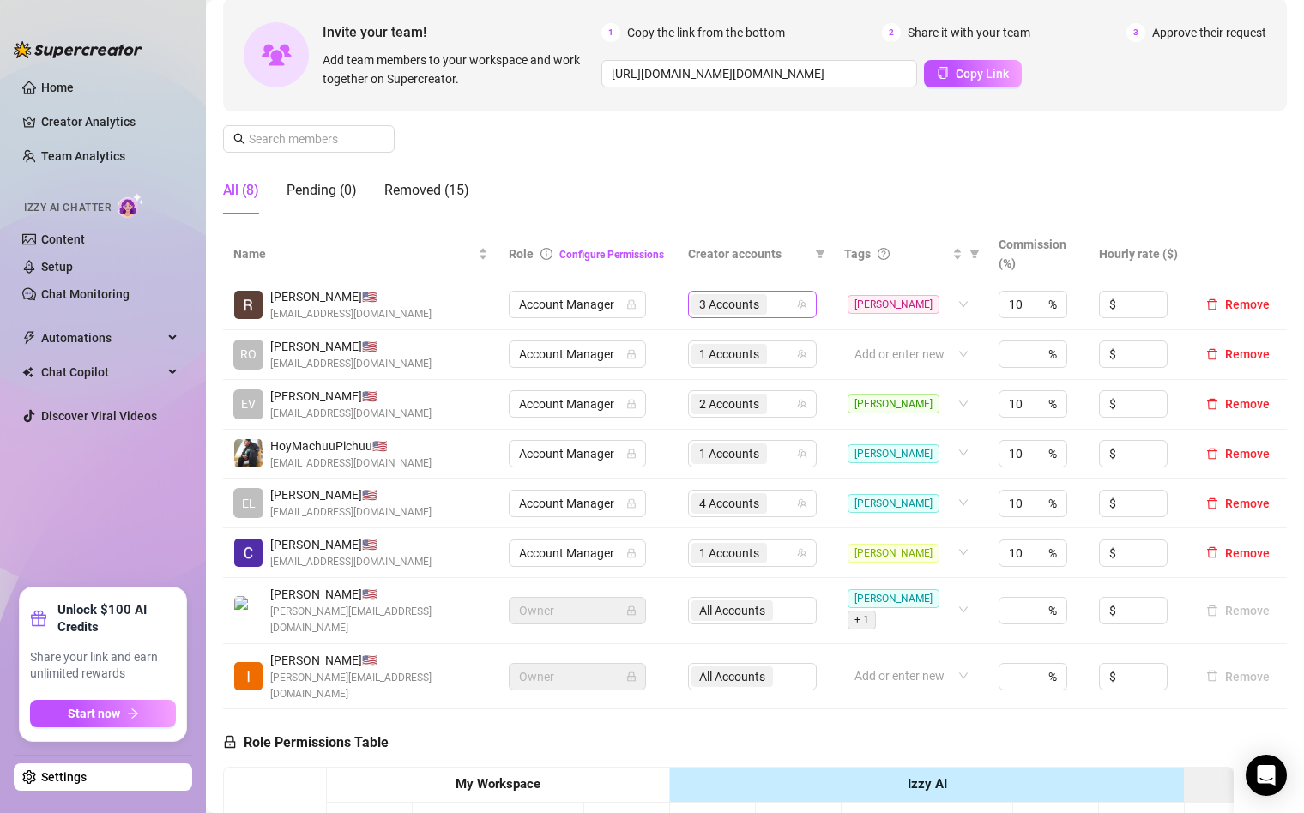
click at [767, 308] on span "3 Accounts" at bounding box center [730, 304] width 76 height 21
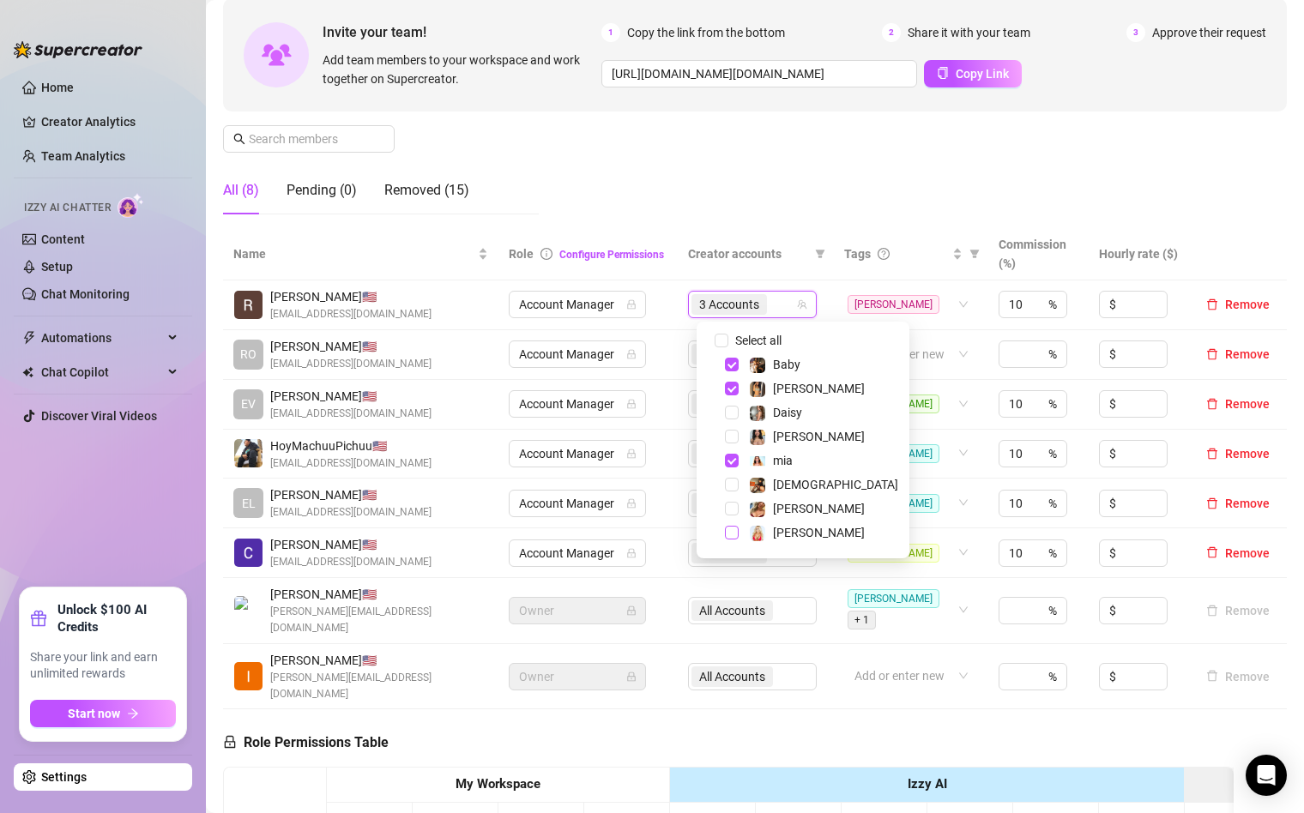
click at [732, 531] on span "Select tree node" at bounding box center [732, 533] width 14 height 14
click at [756, 198] on div "Manage Team Members Manage your team members, their commission and hourly rate,…" at bounding box center [755, 85] width 1064 height 287
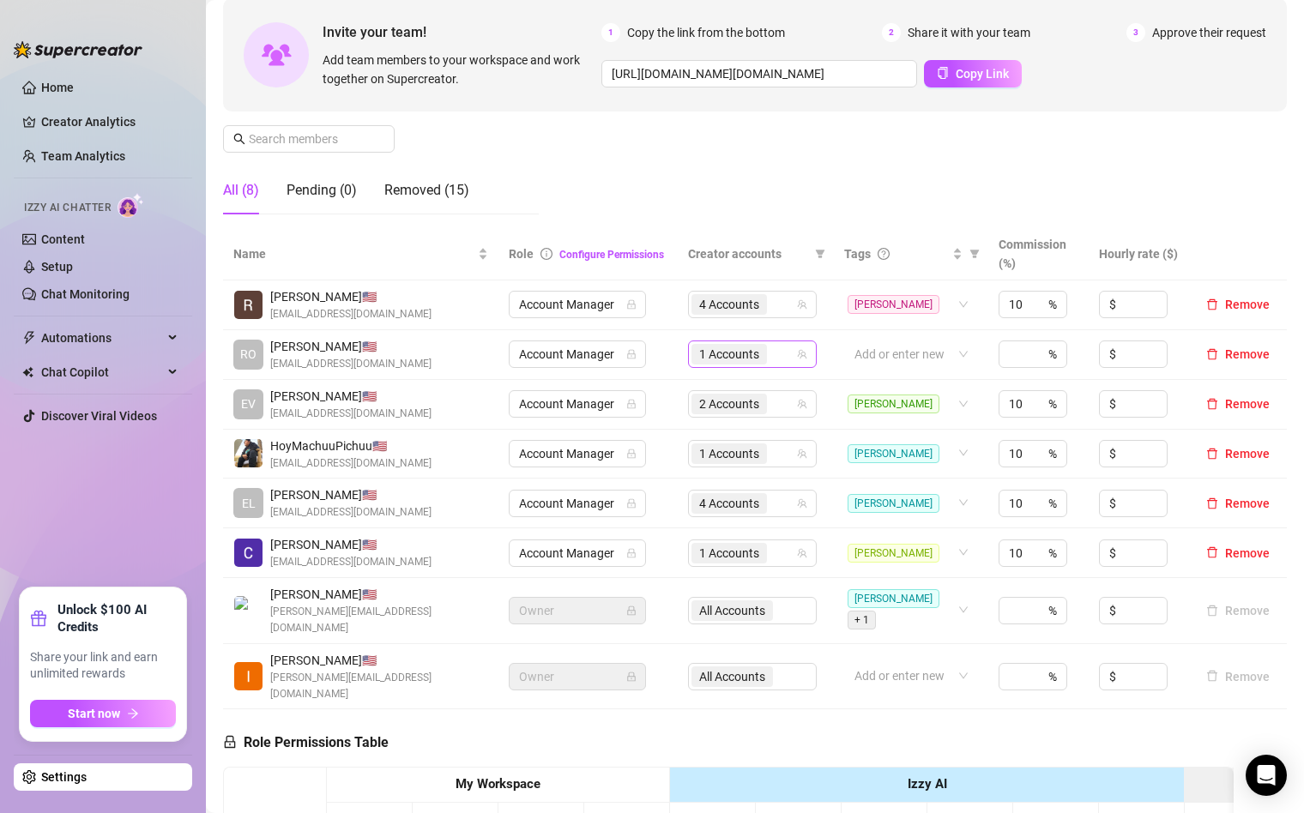
click at [792, 355] on div "1 Accounts" at bounding box center [744, 354] width 104 height 24
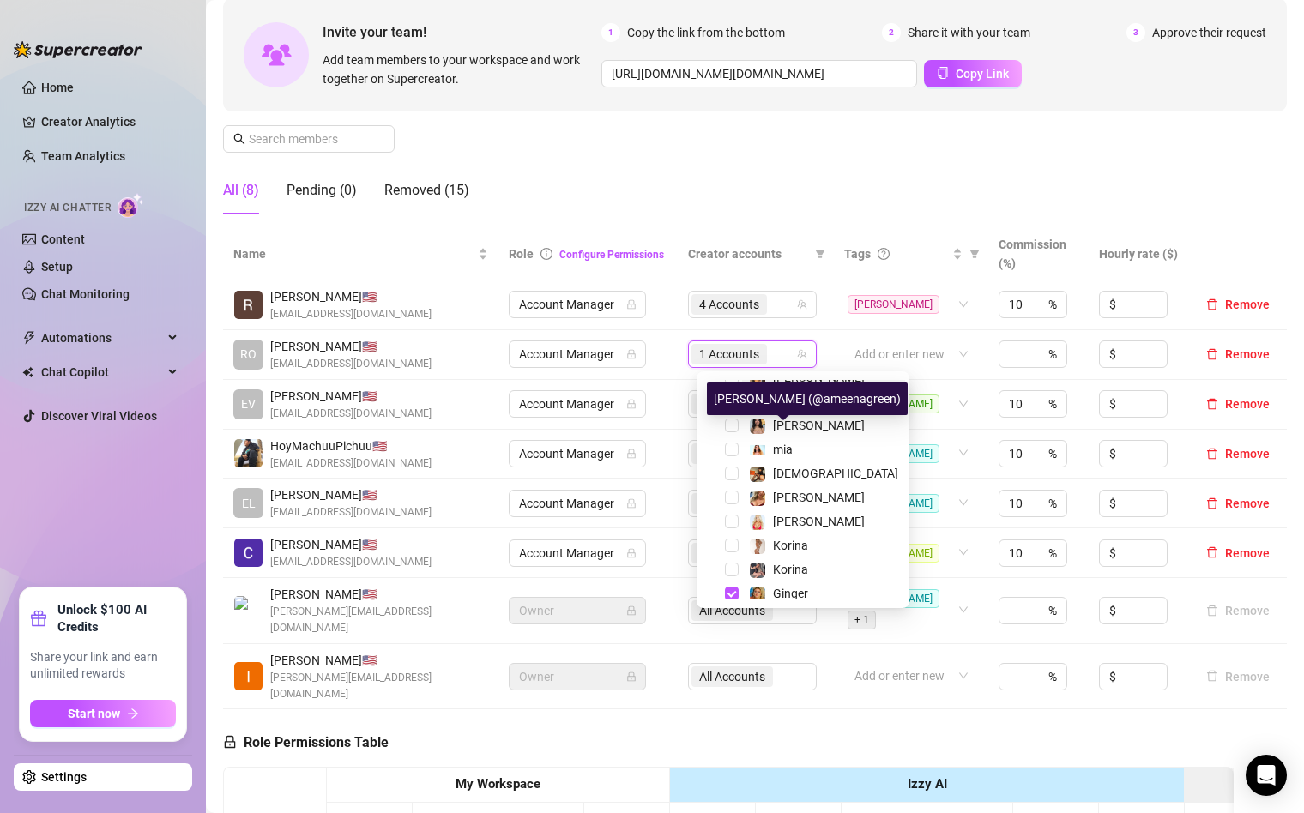
scroll to position [69, 0]
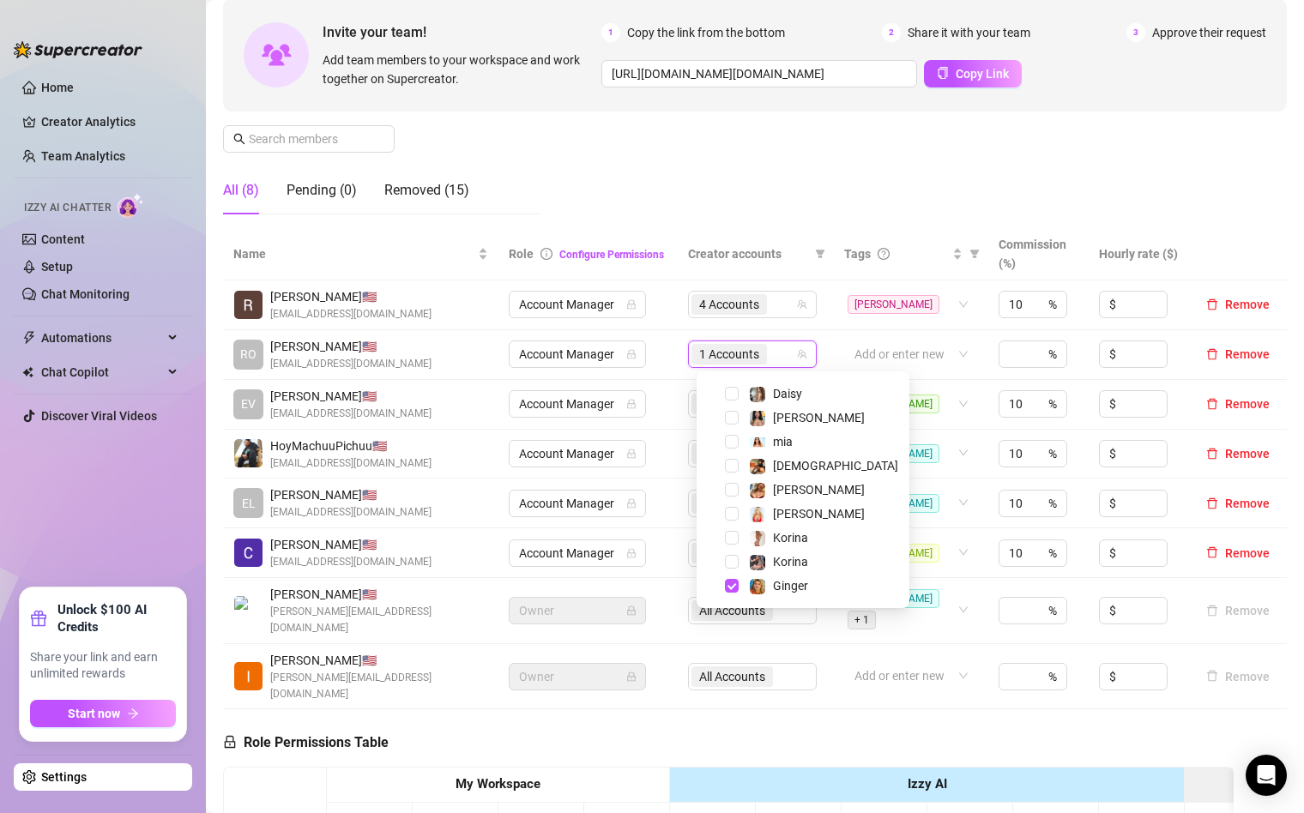
click at [749, 213] on div "Manage Team Members Manage your team members, their commission and hourly rate,…" at bounding box center [755, 85] width 1064 height 287
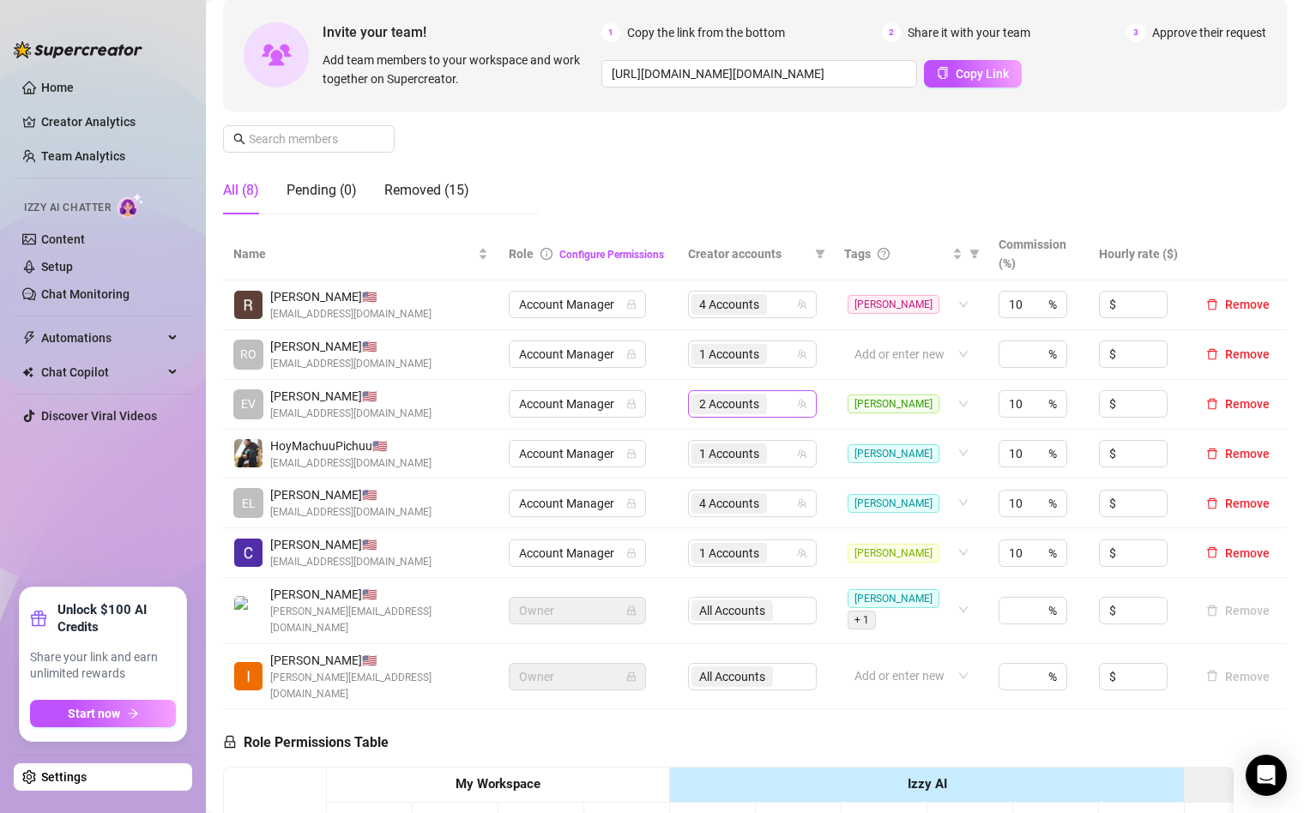
click at [767, 403] on span "2 Accounts" at bounding box center [730, 404] width 76 height 21
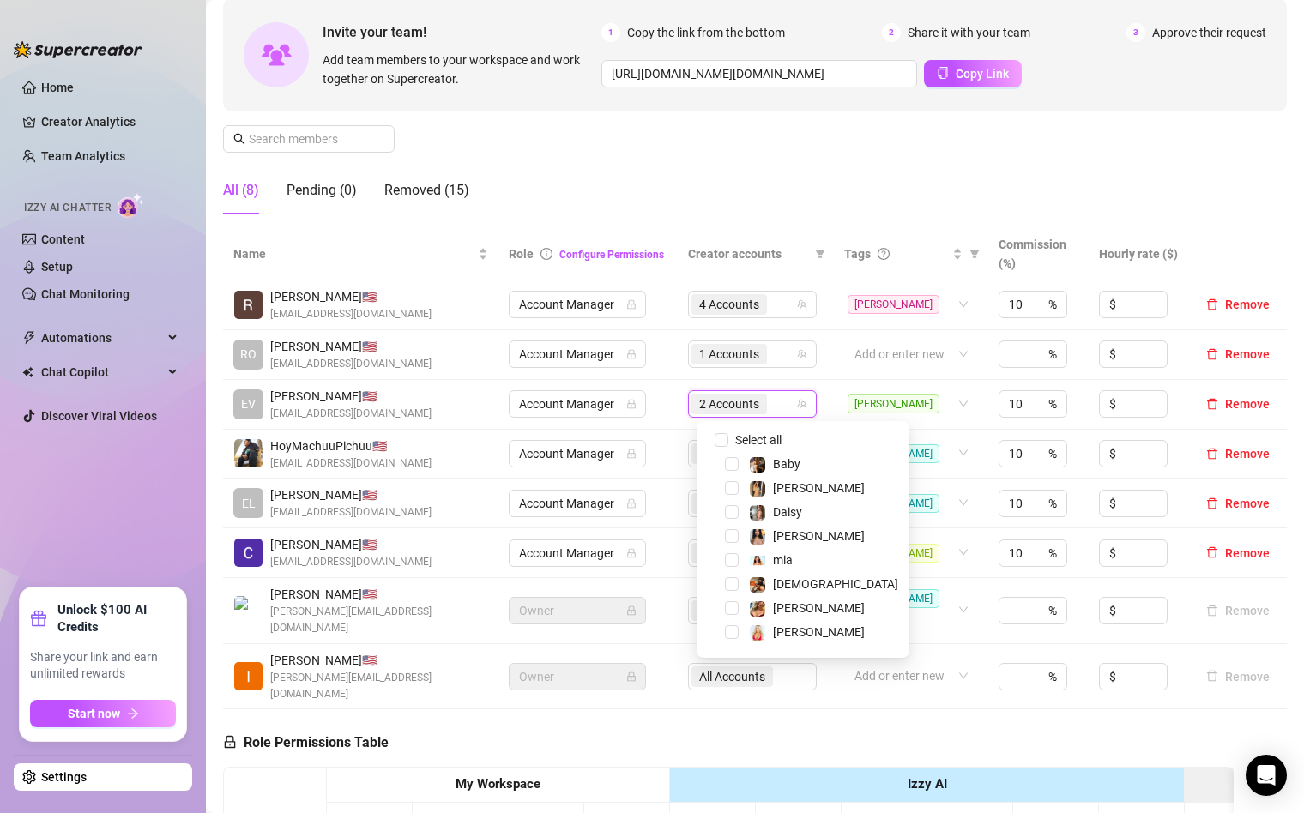
click at [757, 406] on span "2 Accounts" at bounding box center [729, 404] width 60 height 19
